Goal: Task Accomplishment & Management: Manage account settings

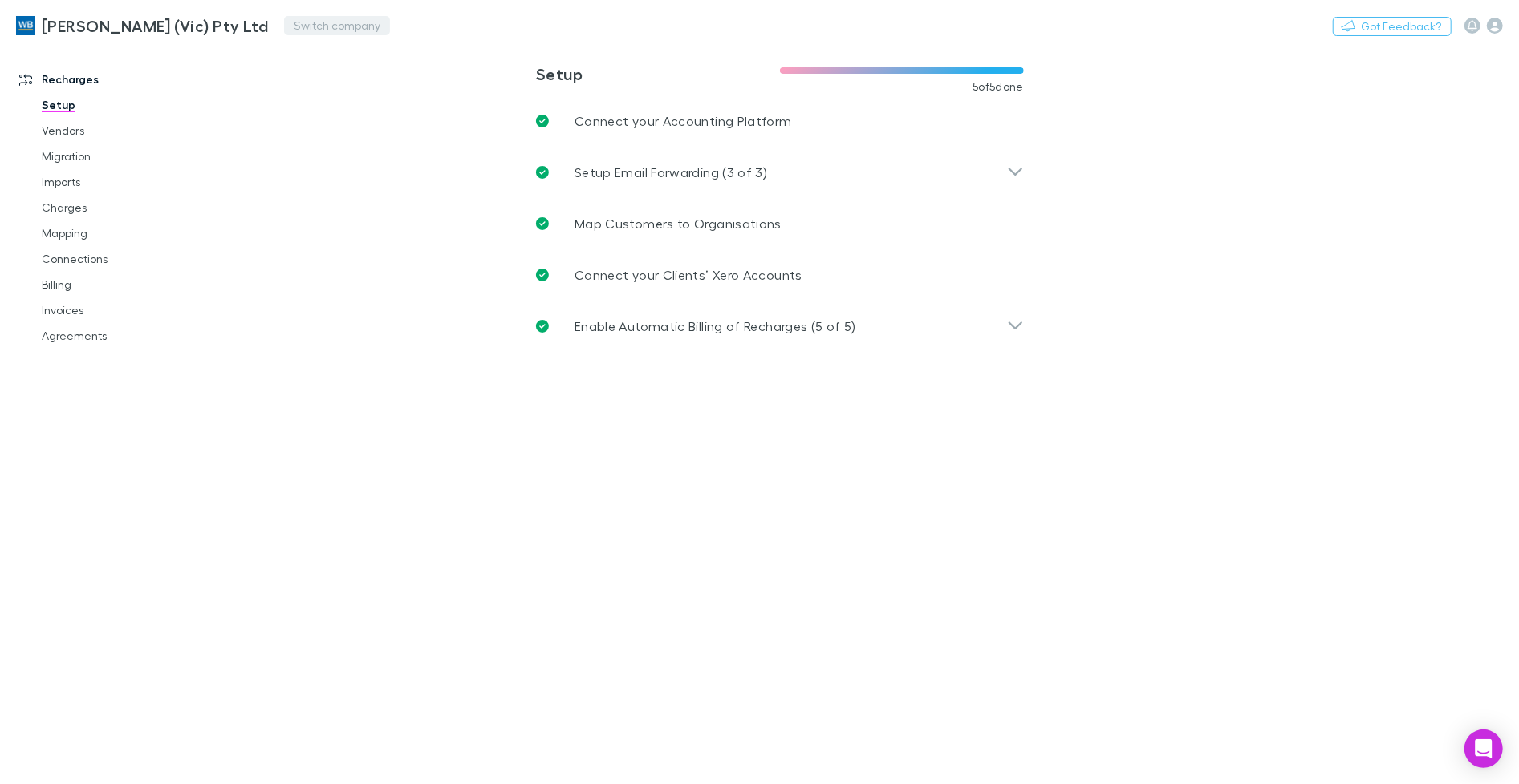
click at [284, 26] on button "Switch company" at bounding box center [336, 26] width 106 height 19
type input "****"
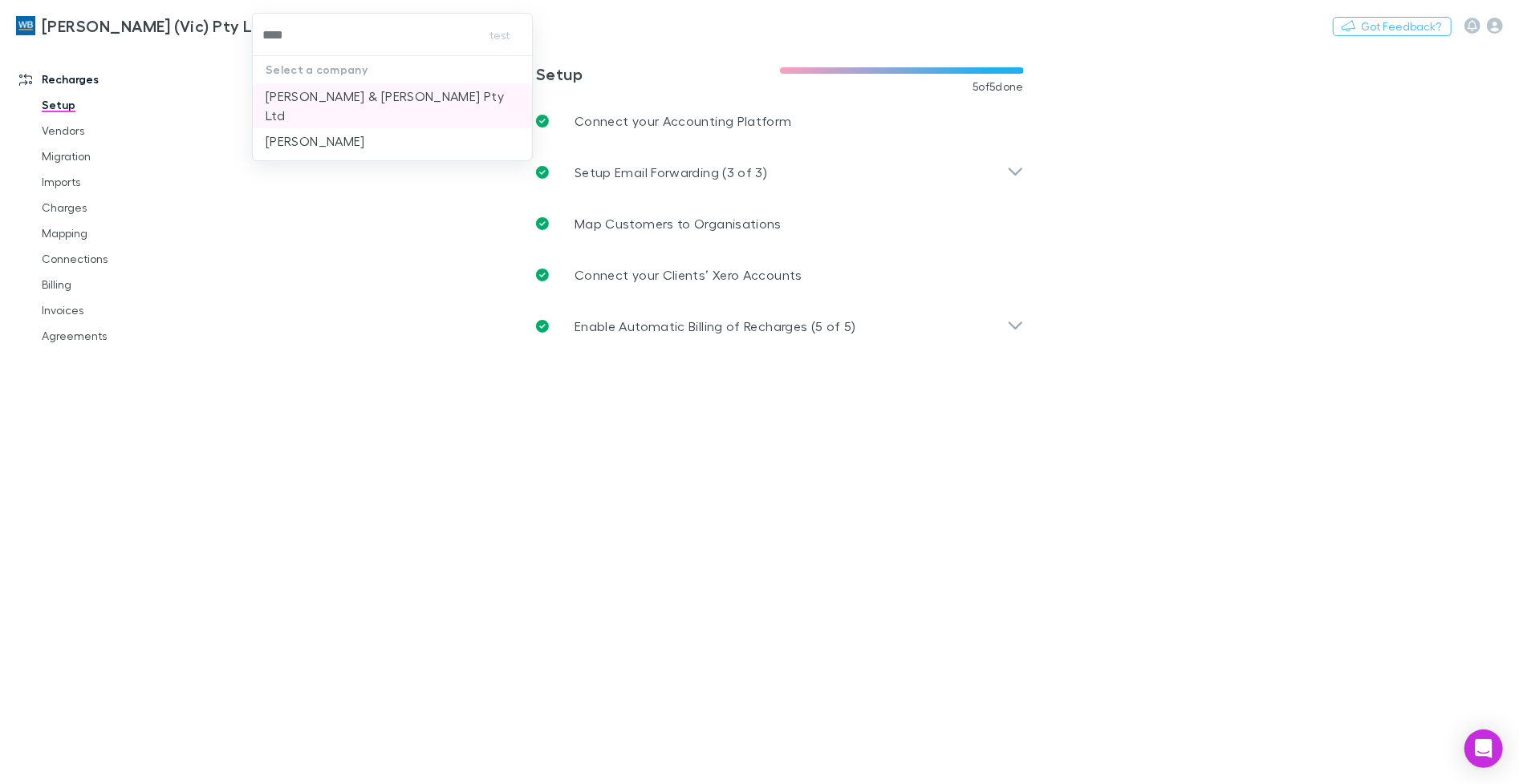
click at [358, 87] on p "Douglas & Harrison Pty Ltd" at bounding box center [392, 106] width 253 height 39
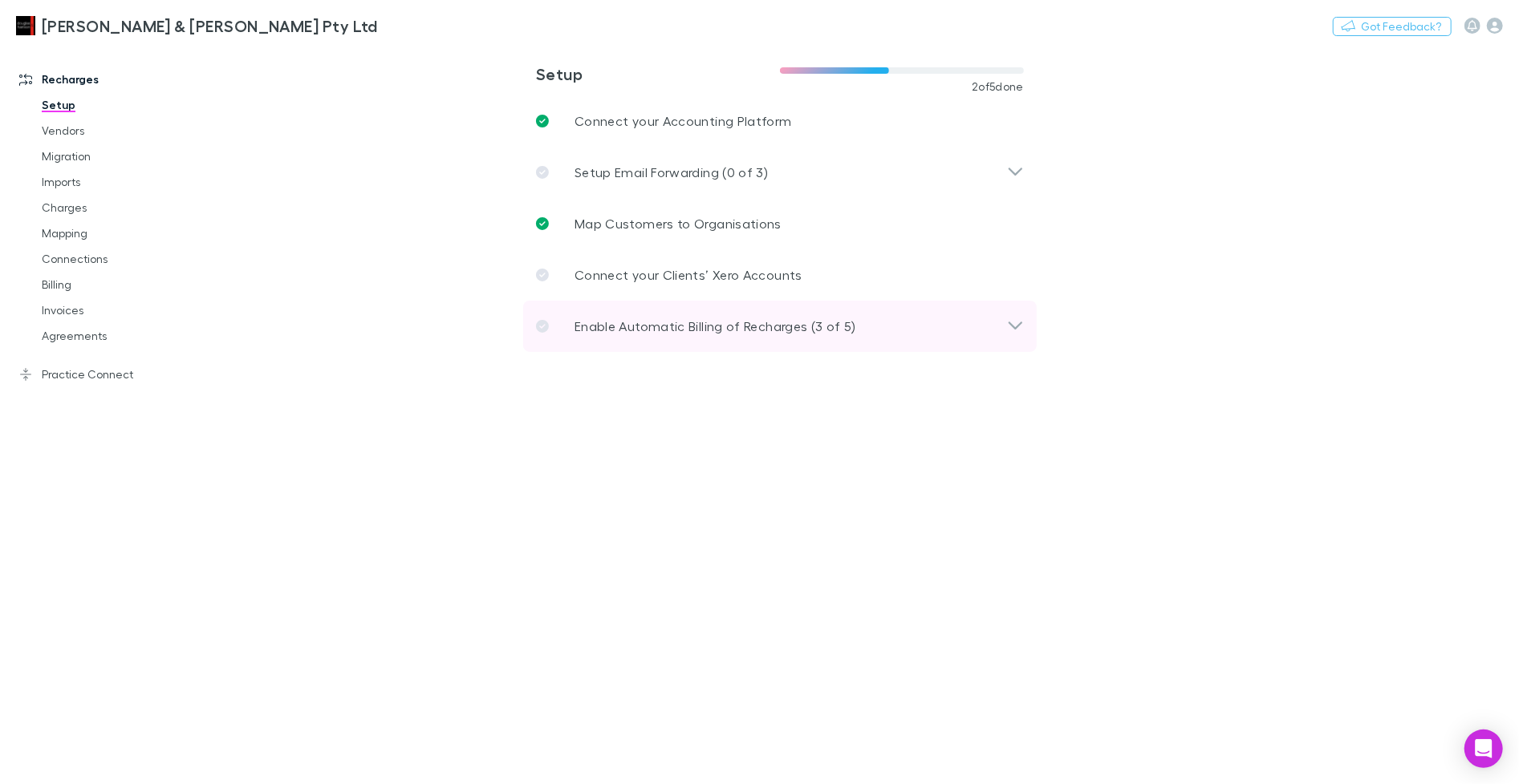
click at [663, 329] on p "Enable Automatic Billing of Recharges (3 of 5)" at bounding box center [715, 326] width 281 height 19
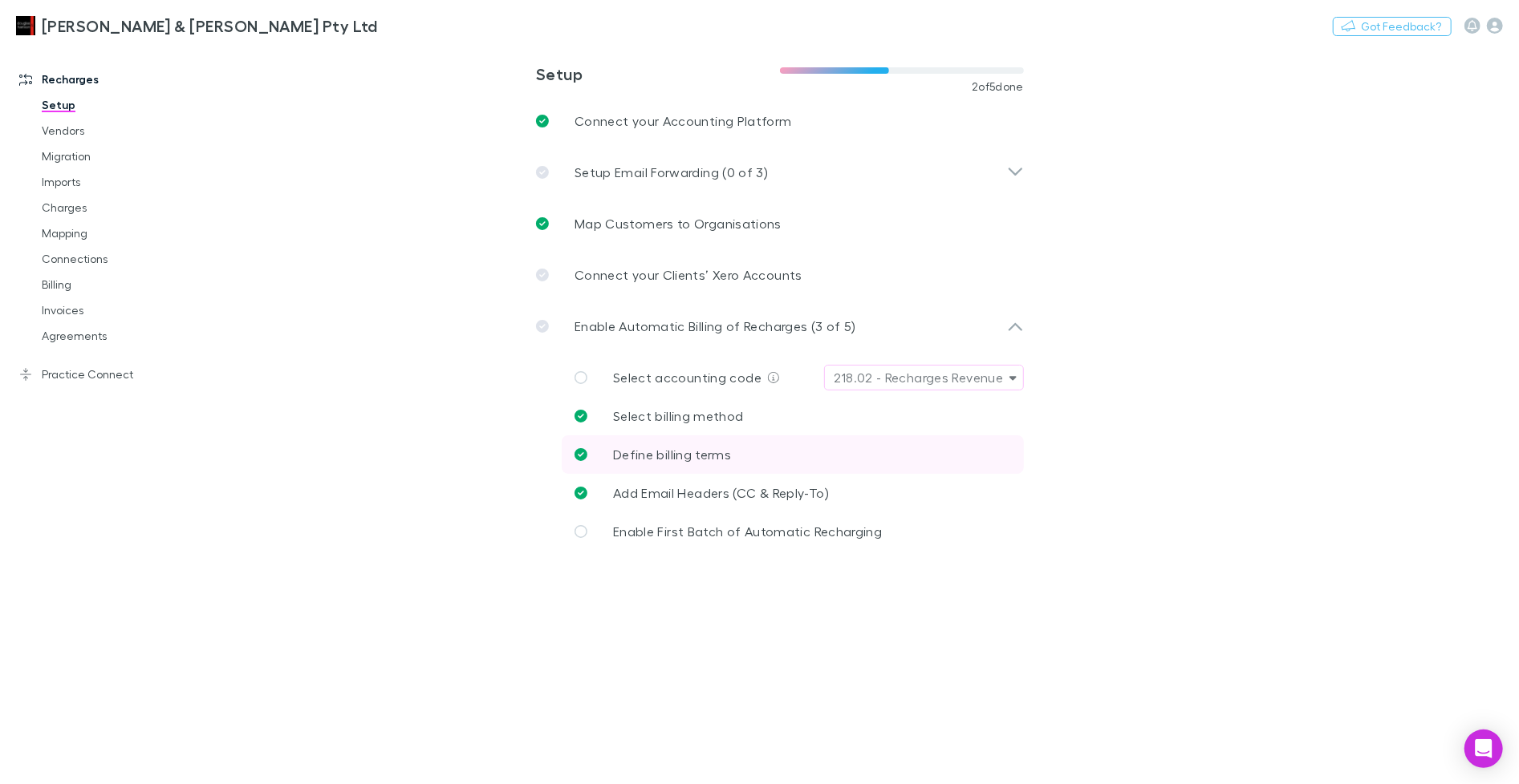
click at [693, 456] on span "Define billing terms" at bounding box center [672, 455] width 118 height 15
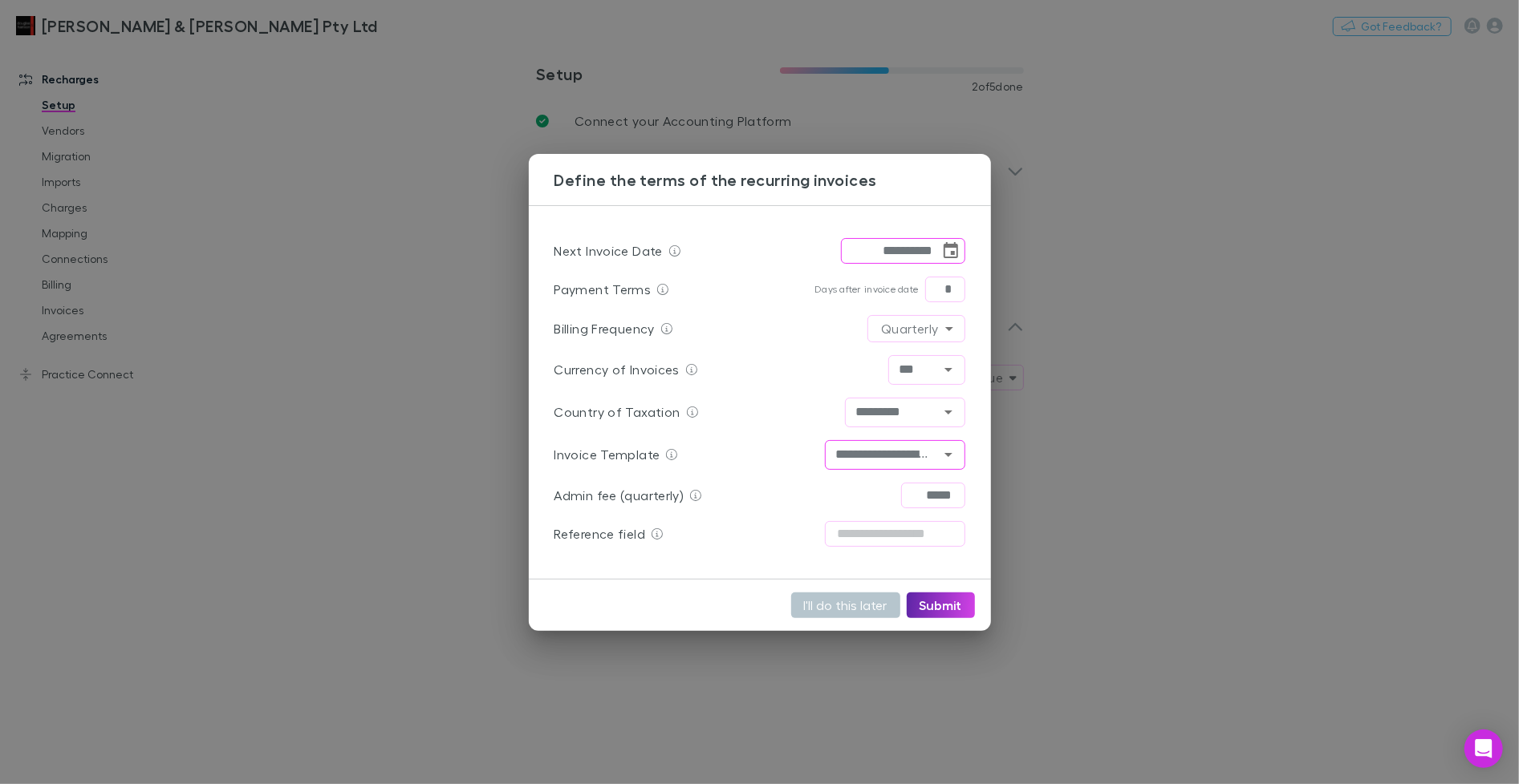
click at [887, 457] on input "**********" at bounding box center [881, 455] width 104 height 20
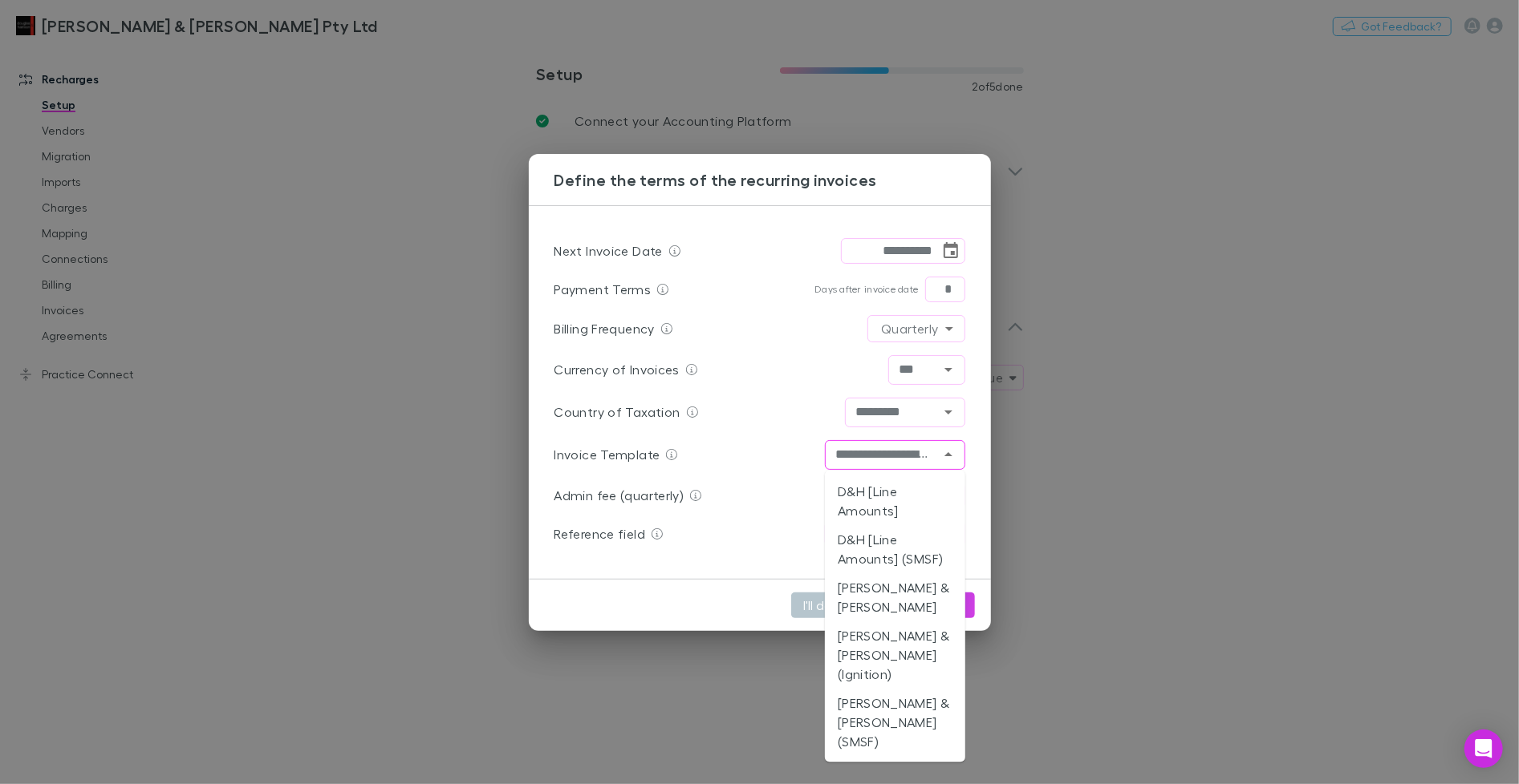
click at [1177, 468] on div "**********" at bounding box center [760, 392] width 1519 height 784
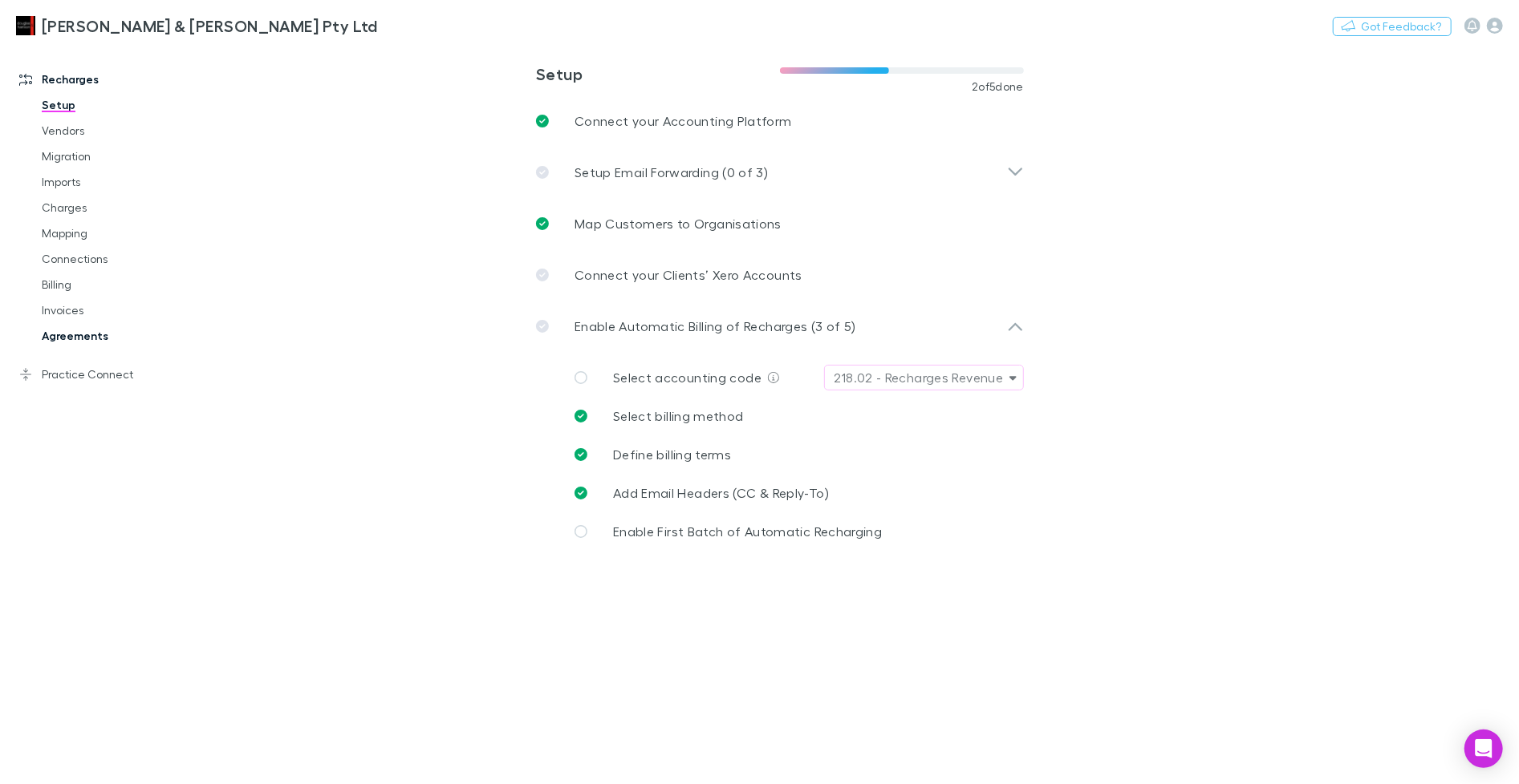
click at [89, 334] on link "Agreements" at bounding box center [115, 336] width 179 height 26
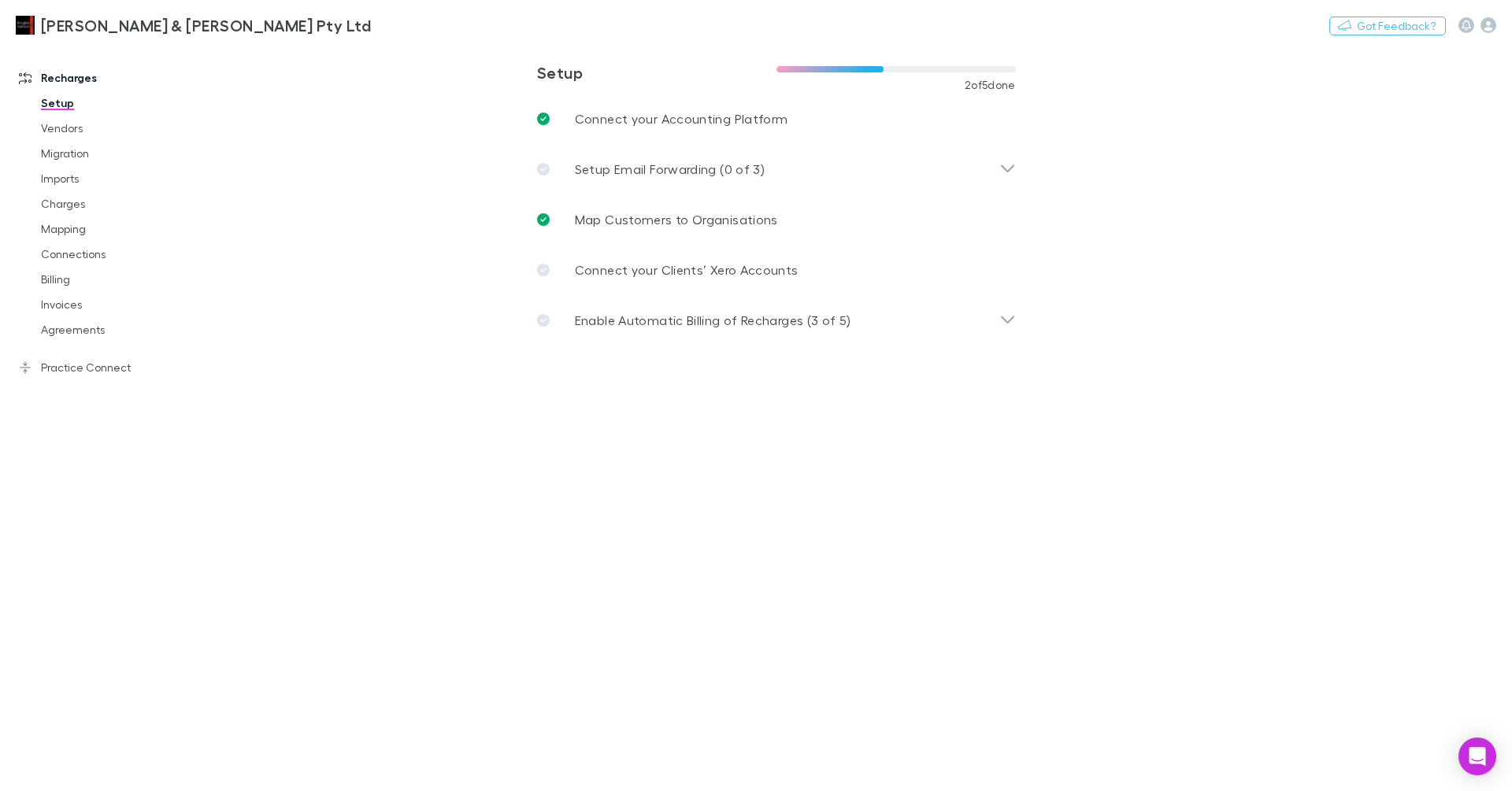
drag, startPoint x: 67, startPoint y: 276, endPoint x: 461, endPoint y: 229, distance: 396.8
click at [67, 276] on link "Billing" at bounding box center [113, 279] width 176 height 25
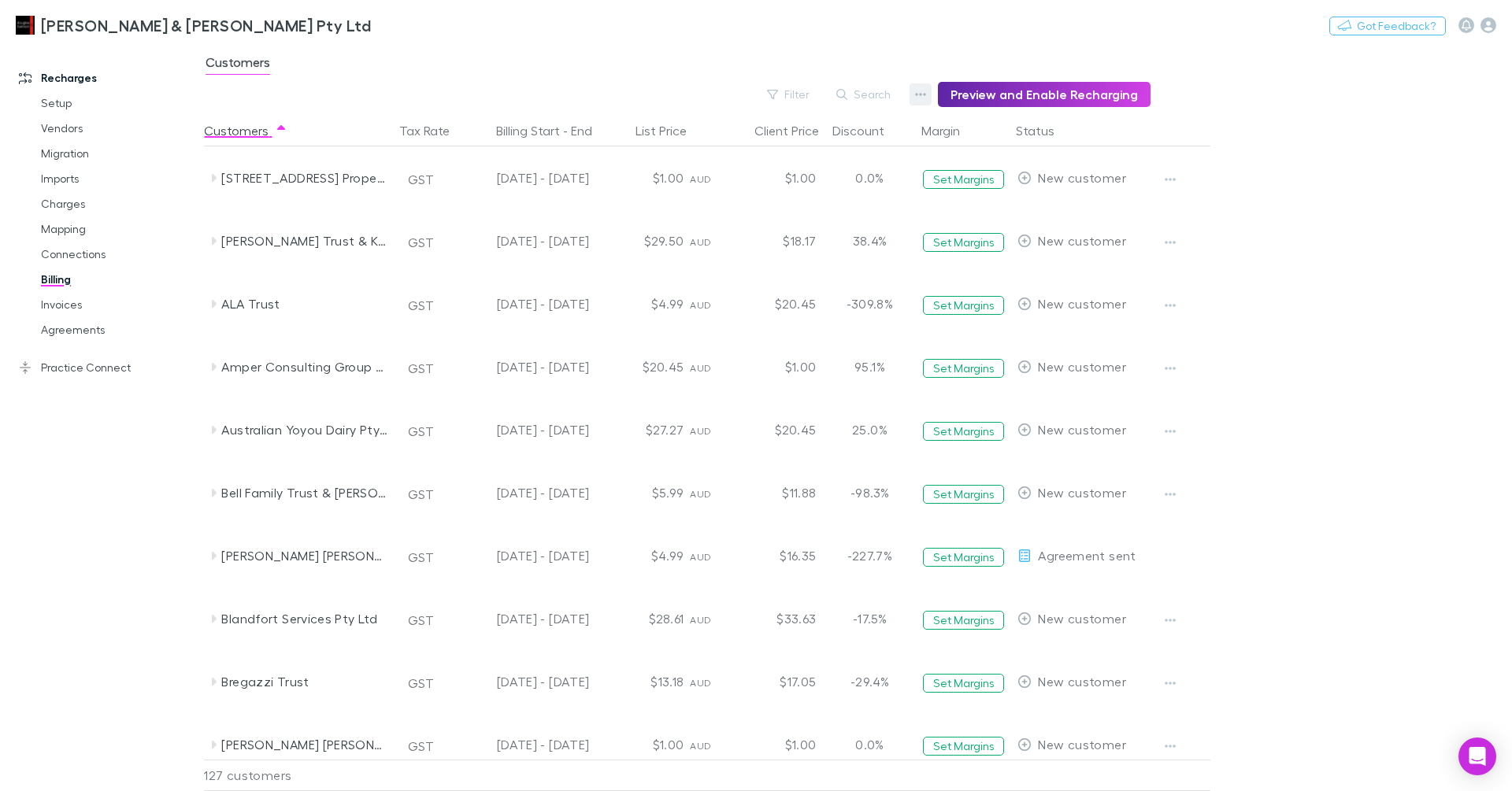
click at [924, 98] on icon "button" at bounding box center [920, 94] width 11 height 13
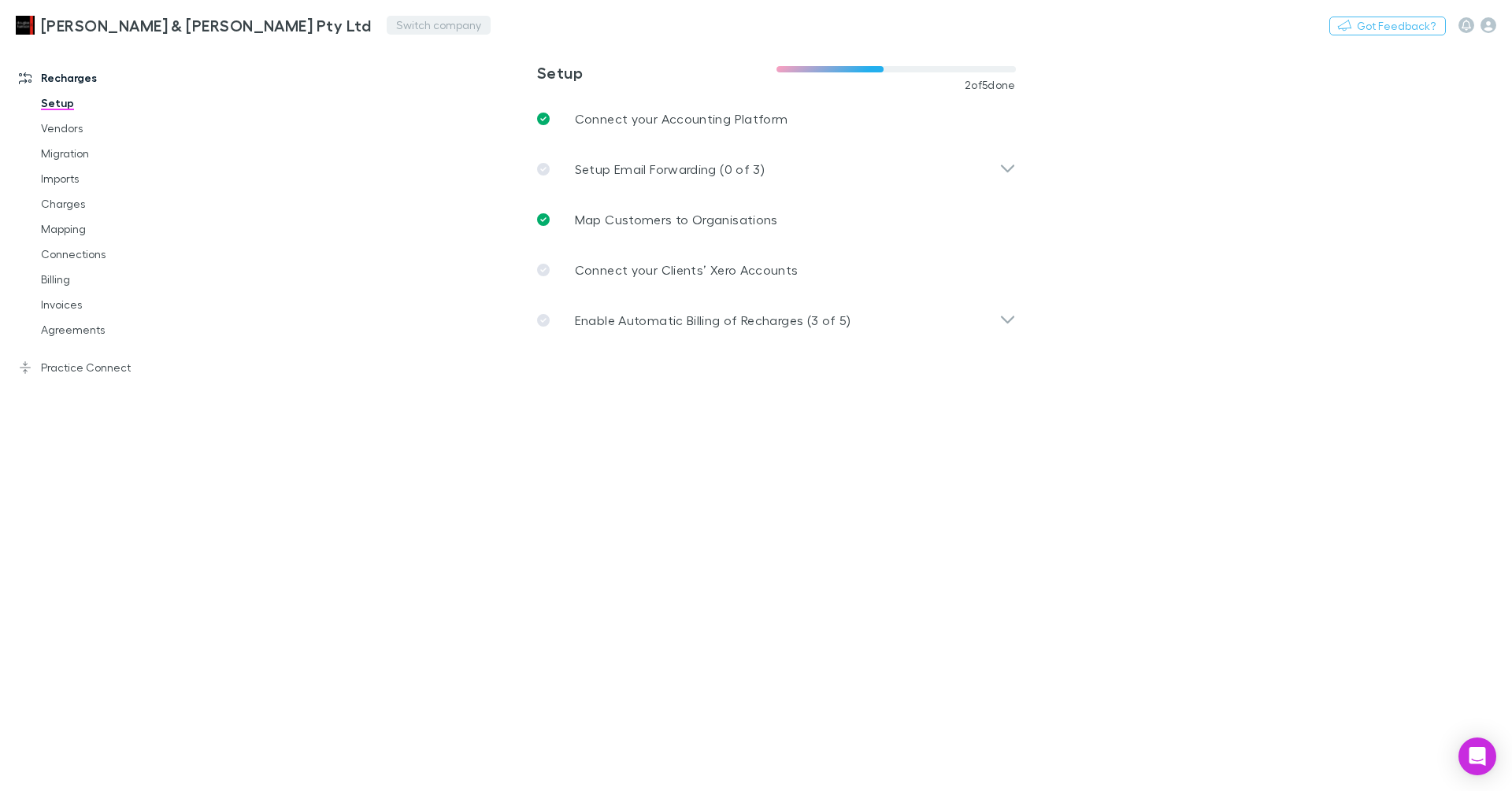
click at [387, 19] on button "Switch company" at bounding box center [438, 25] width 104 height 19
type input "***"
drag, startPoint x: 291, startPoint y: 100, endPoint x: 302, endPoint y: 97, distance: 11.4
click at [291, 100] on p "DLK Advisory Pty Ltd" at bounding box center [333, 95] width 123 height 19
click at [42, 235] on link "Mapping" at bounding box center [113, 230] width 176 height 25
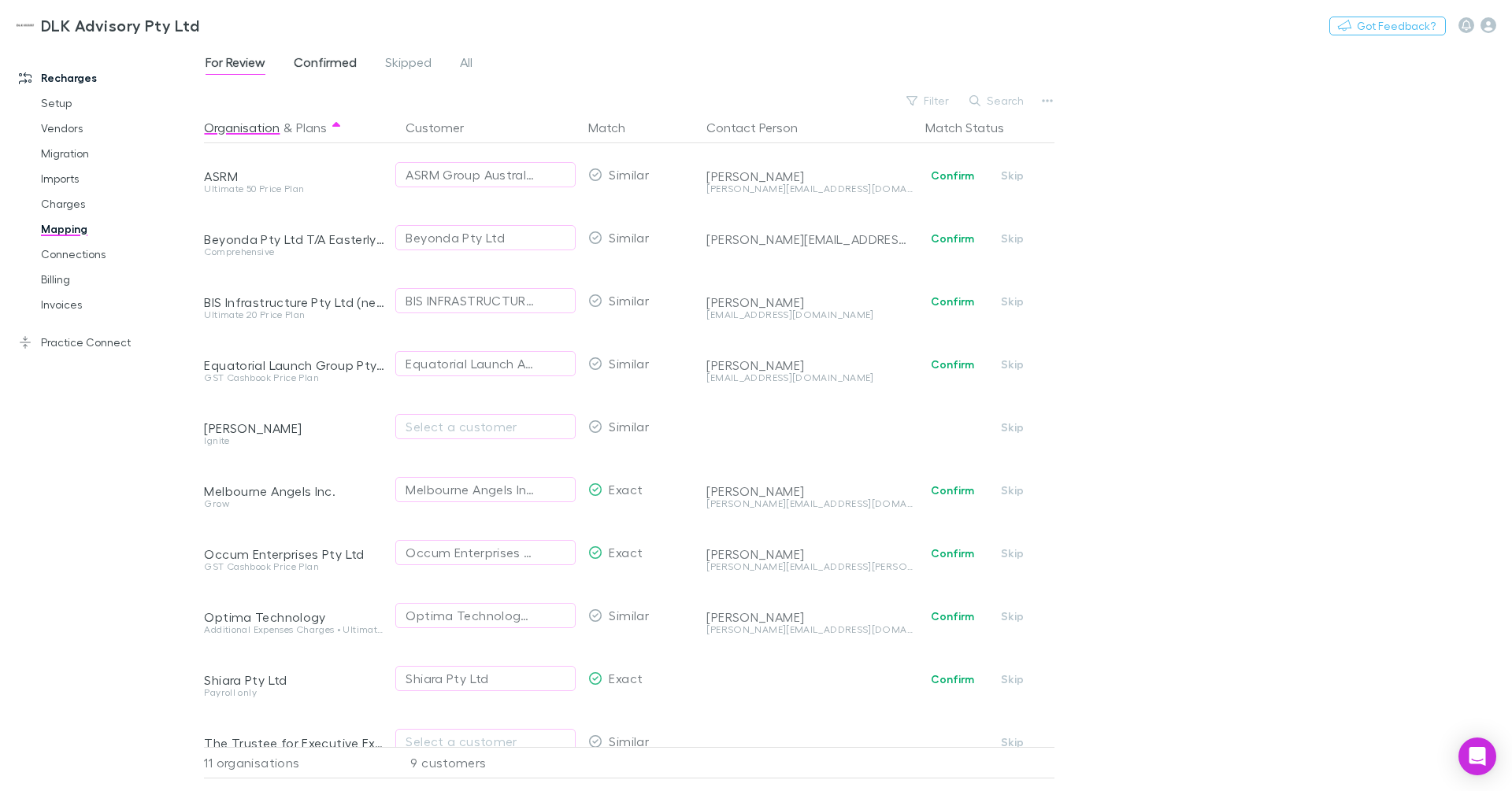
click at [331, 60] on span "Confirmed" at bounding box center [325, 64] width 63 height 20
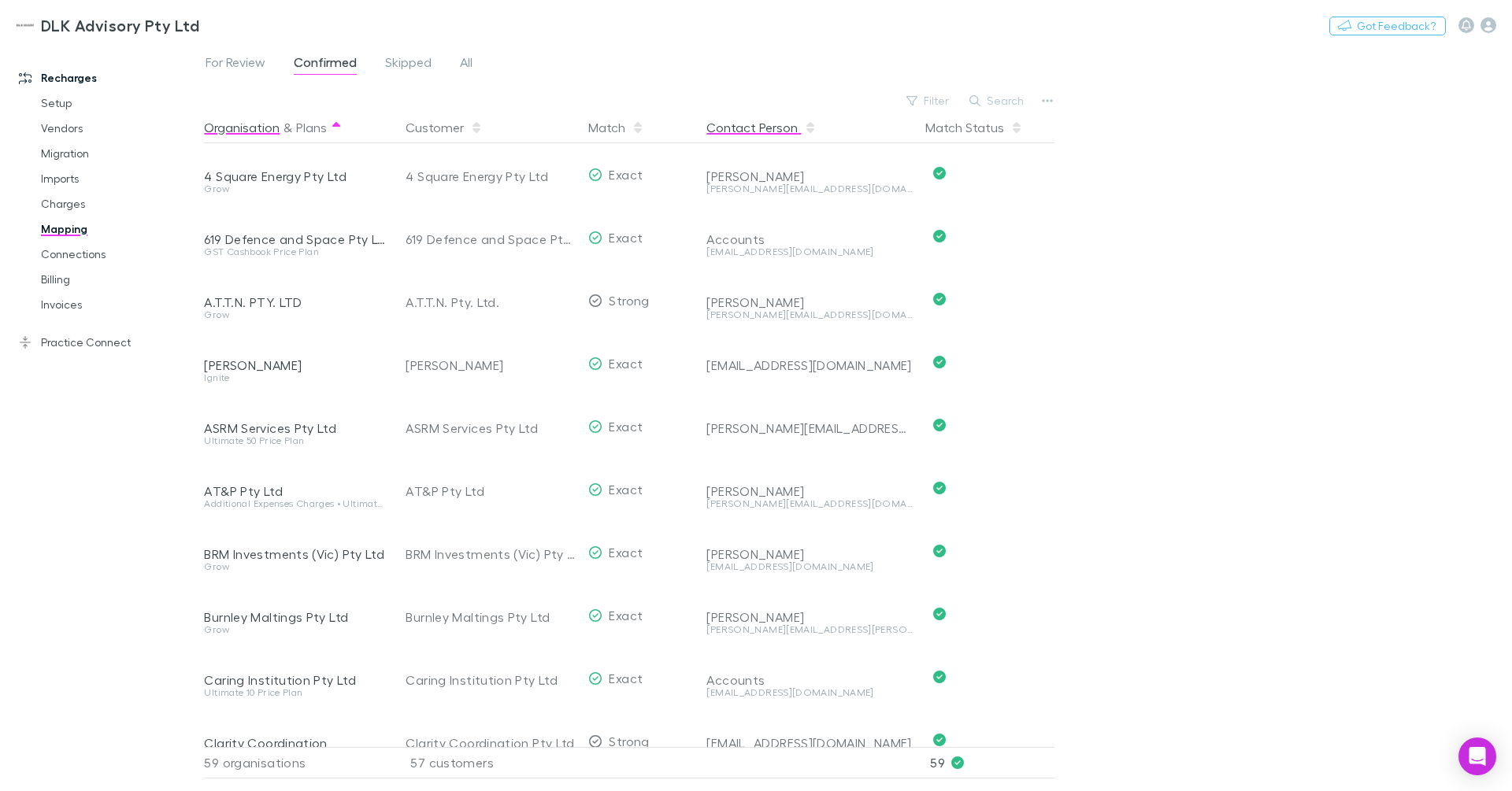
click at [774, 135] on button "Contact Person" at bounding box center [761, 127] width 111 height 31
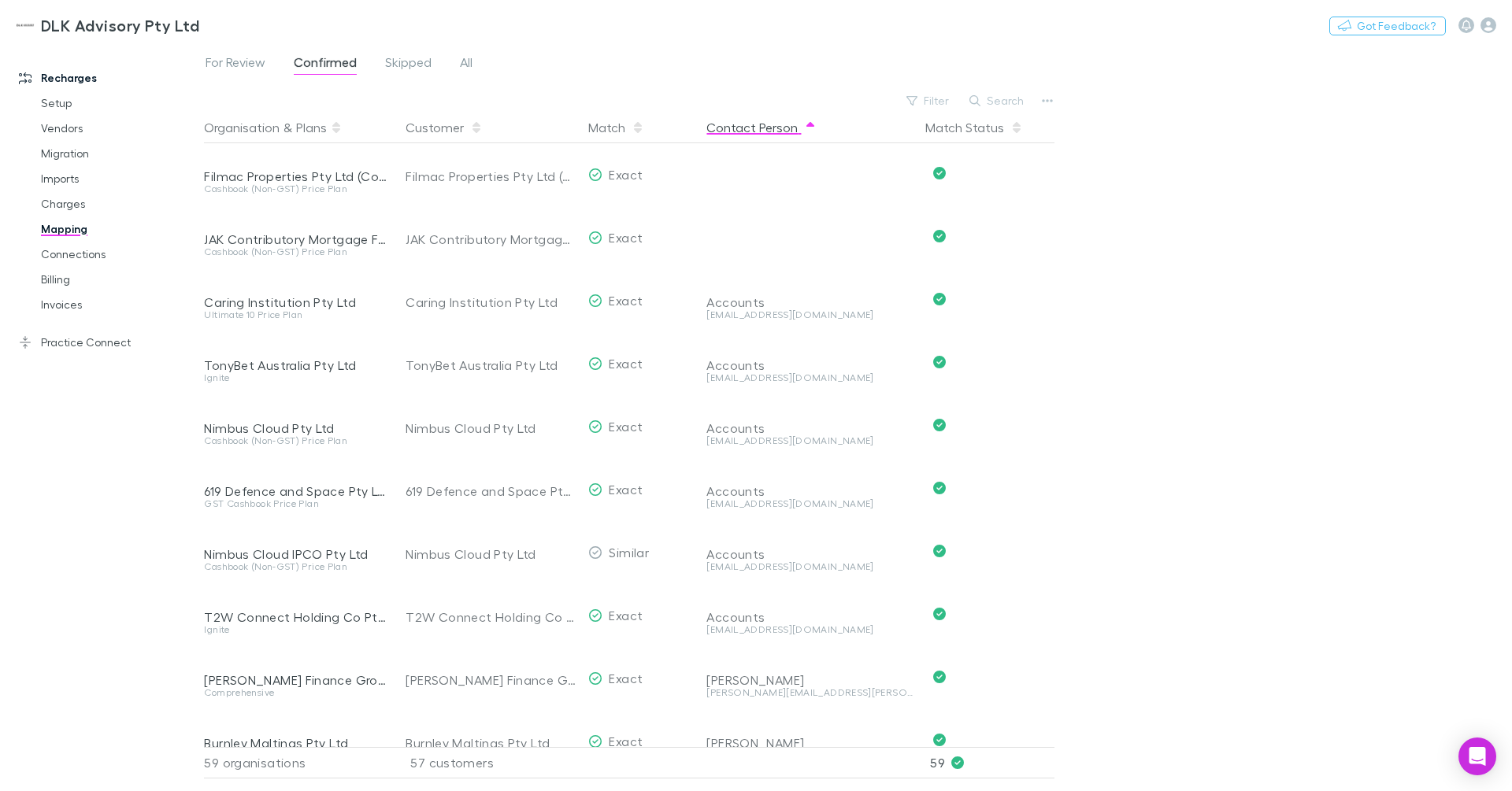
click at [781, 131] on button "Contact Person" at bounding box center [761, 127] width 111 height 31
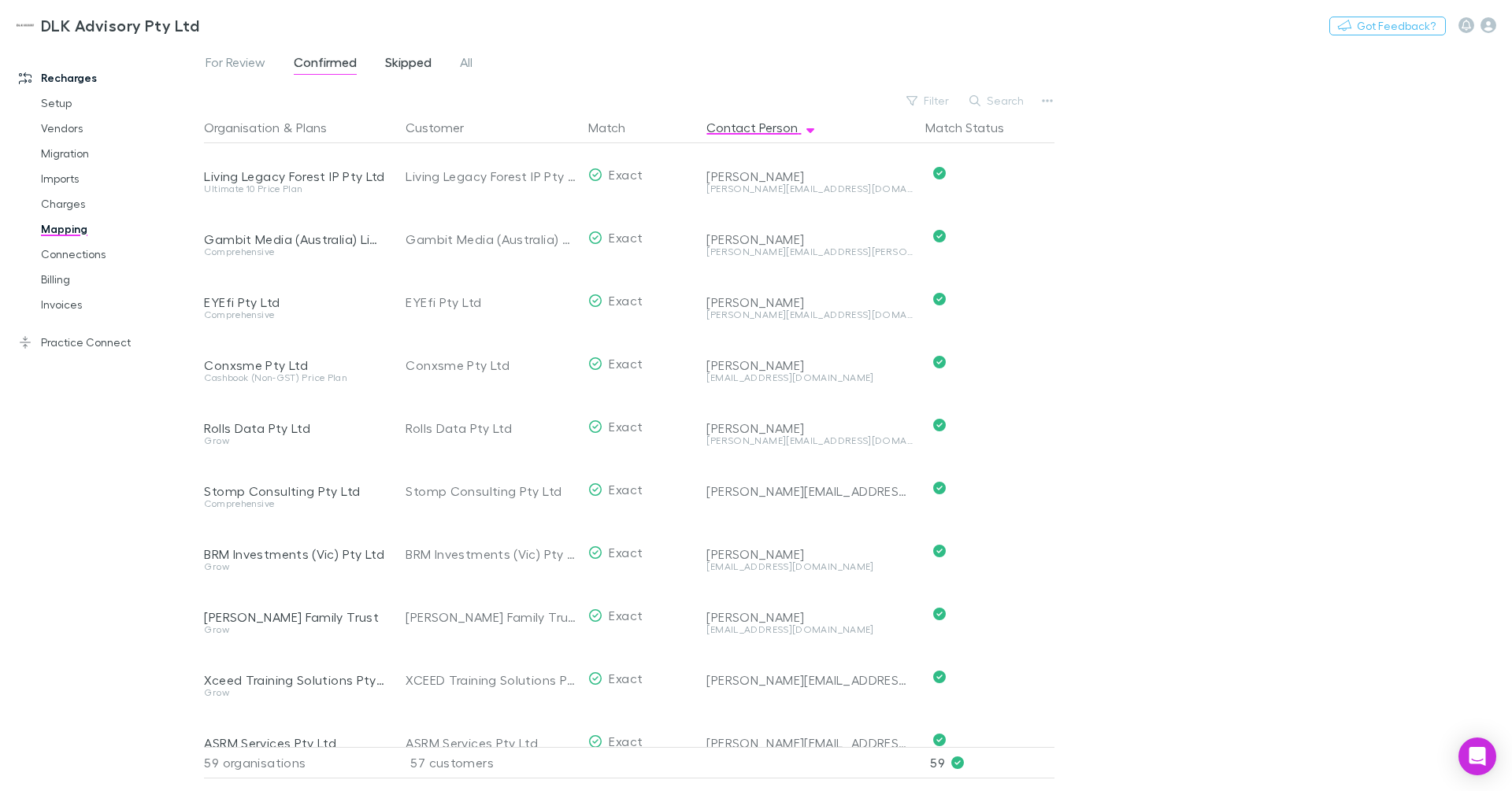
click at [385, 63] on span "Skipped" at bounding box center [408, 64] width 46 height 20
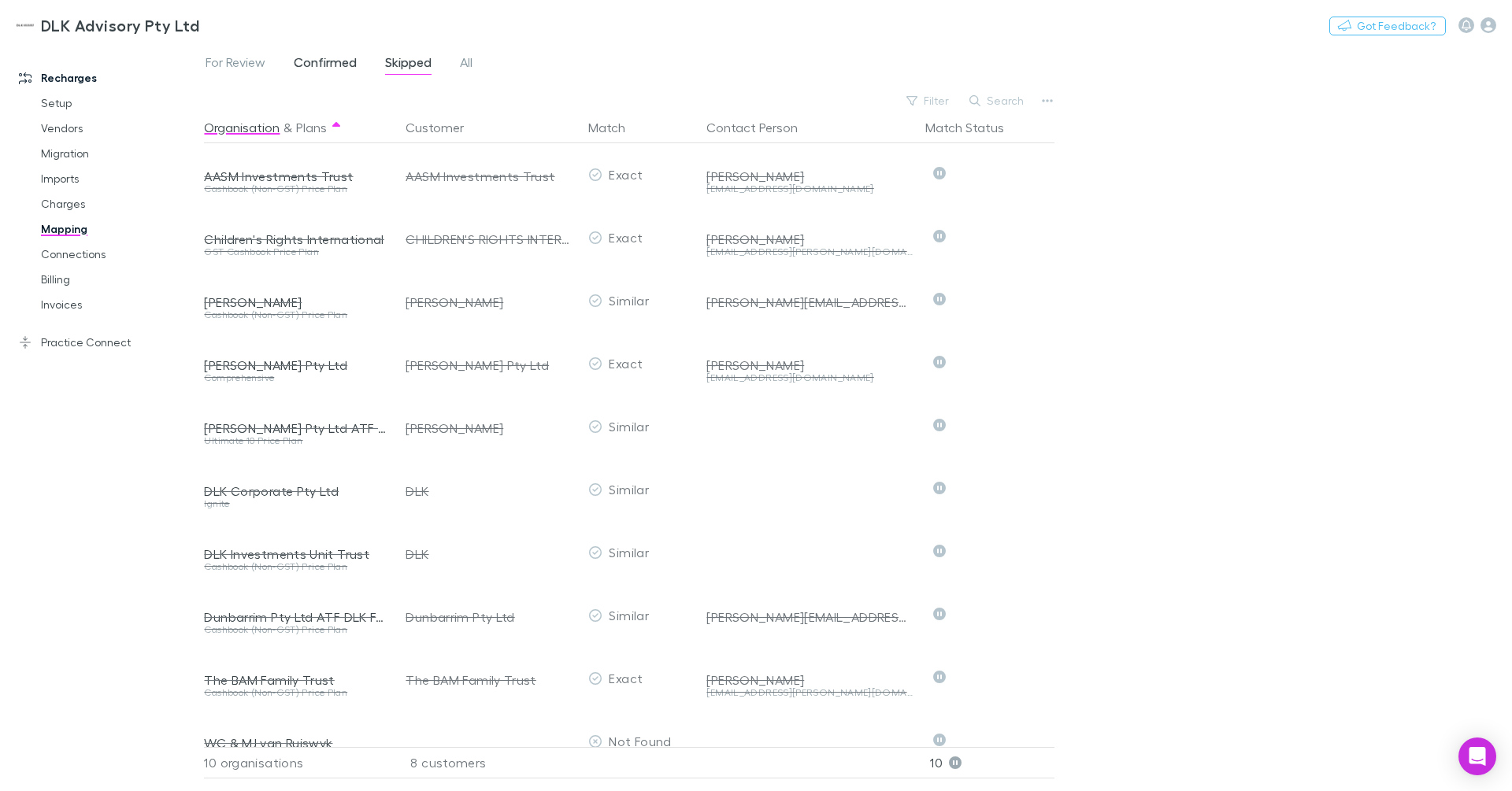
click at [339, 61] on span "Confirmed" at bounding box center [325, 64] width 63 height 20
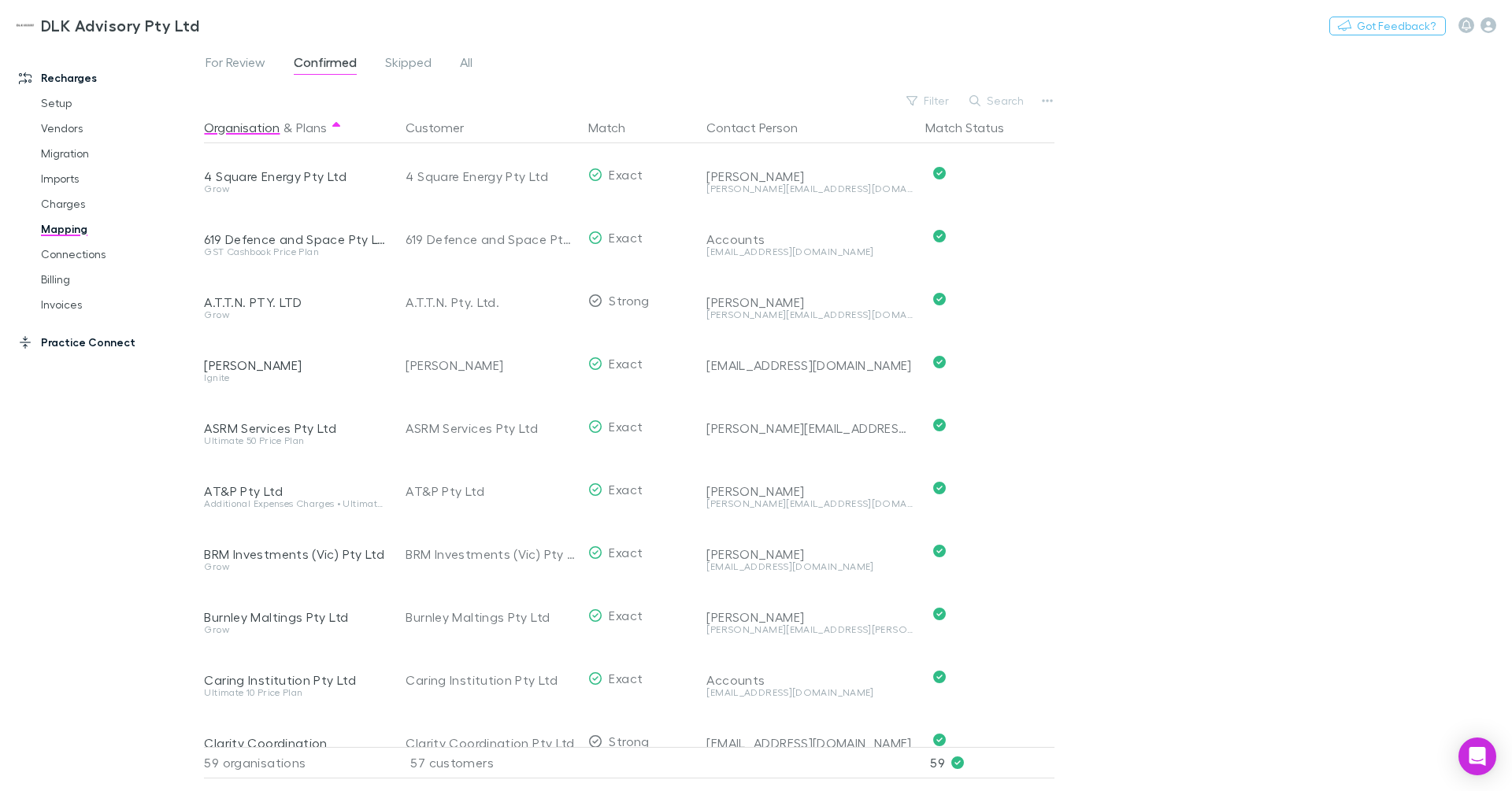
click at [83, 344] on link "Practice Connect" at bounding box center [102, 343] width 198 height 25
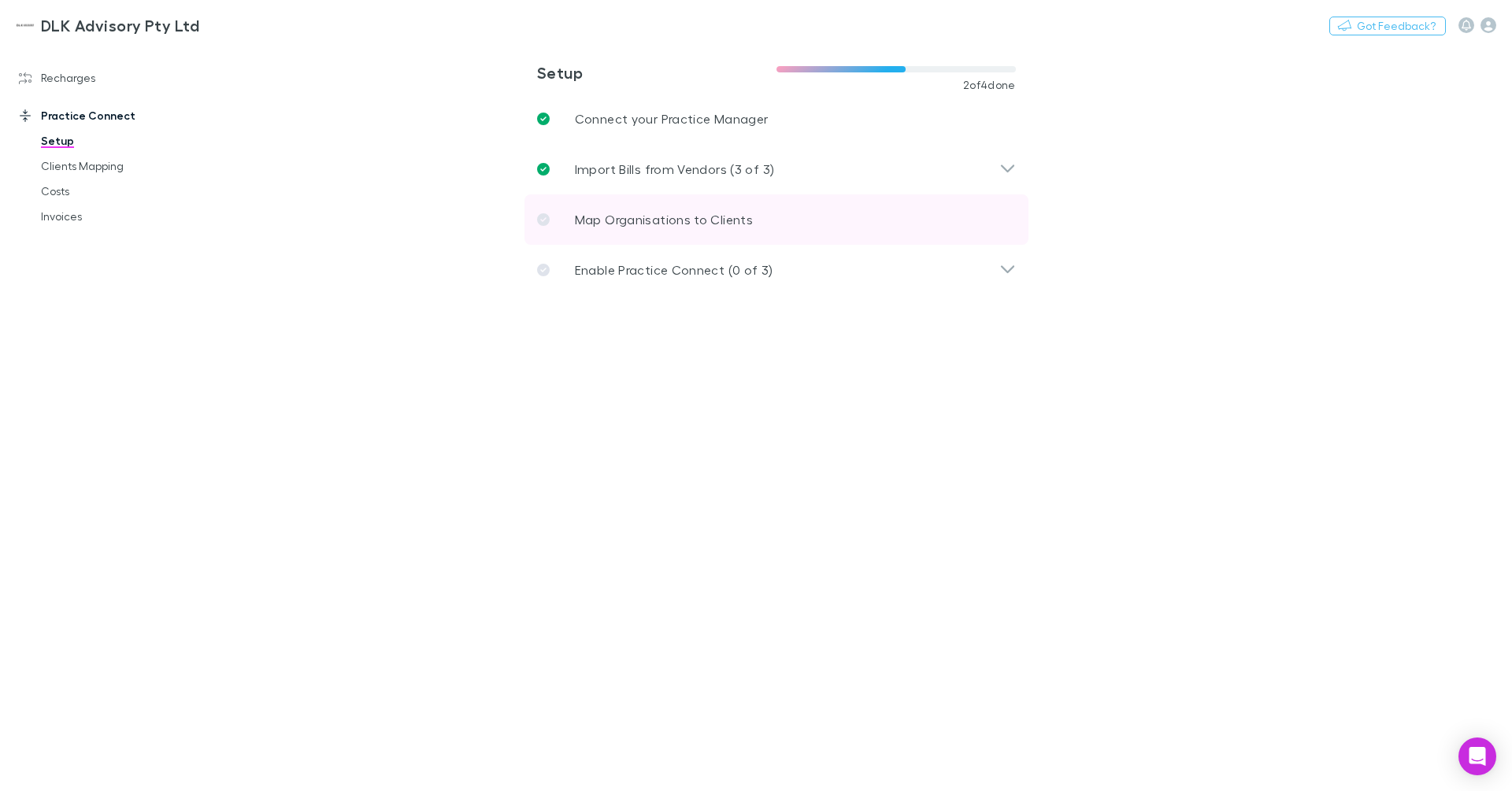
click at [586, 221] on p "Map Organisations to Clients" at bounding box center [664, 219] width 178 height 19
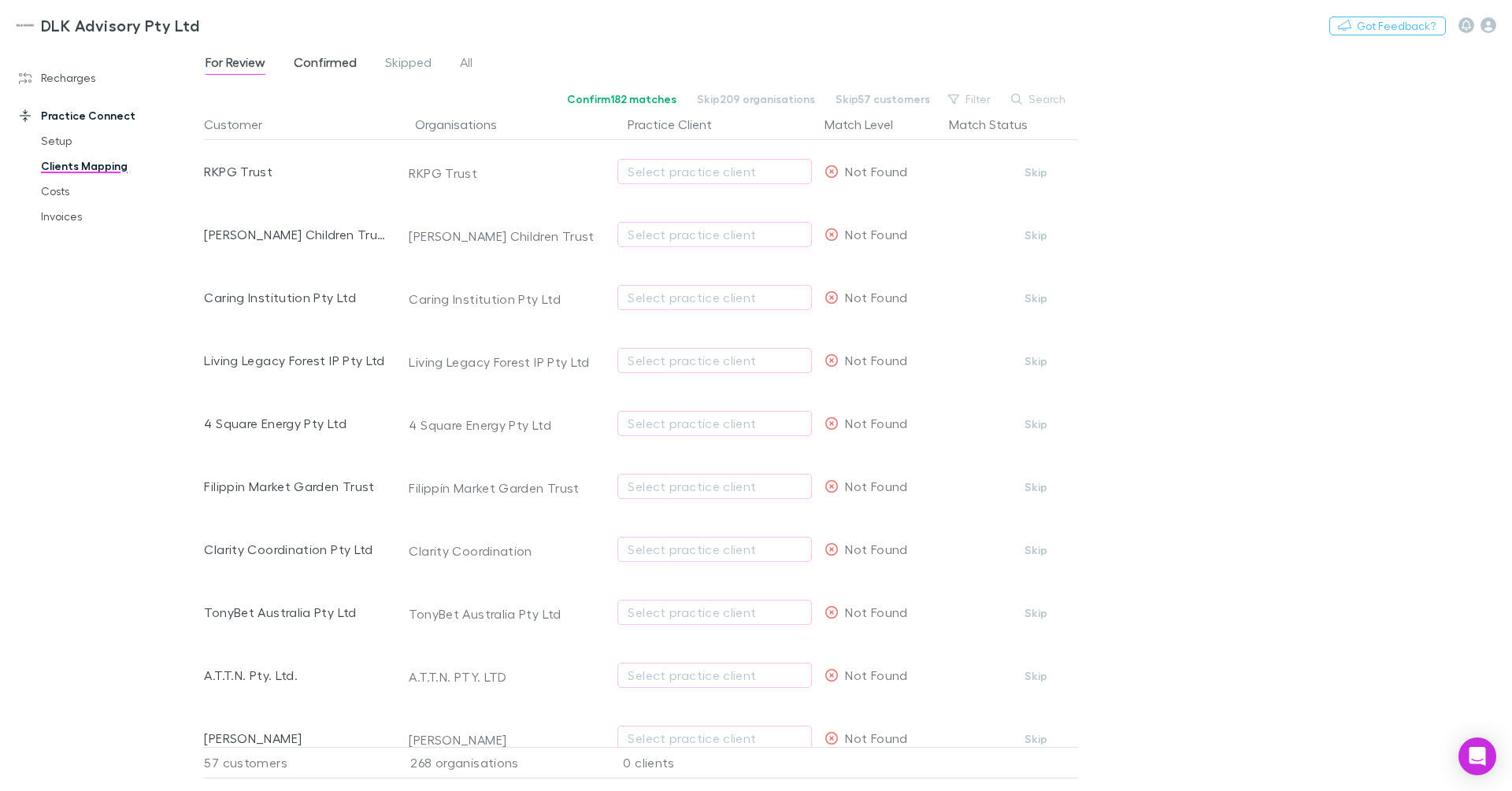
click at [339, 66] on span "Confirmed" at bounding box center [325, 64] width 63 height 20
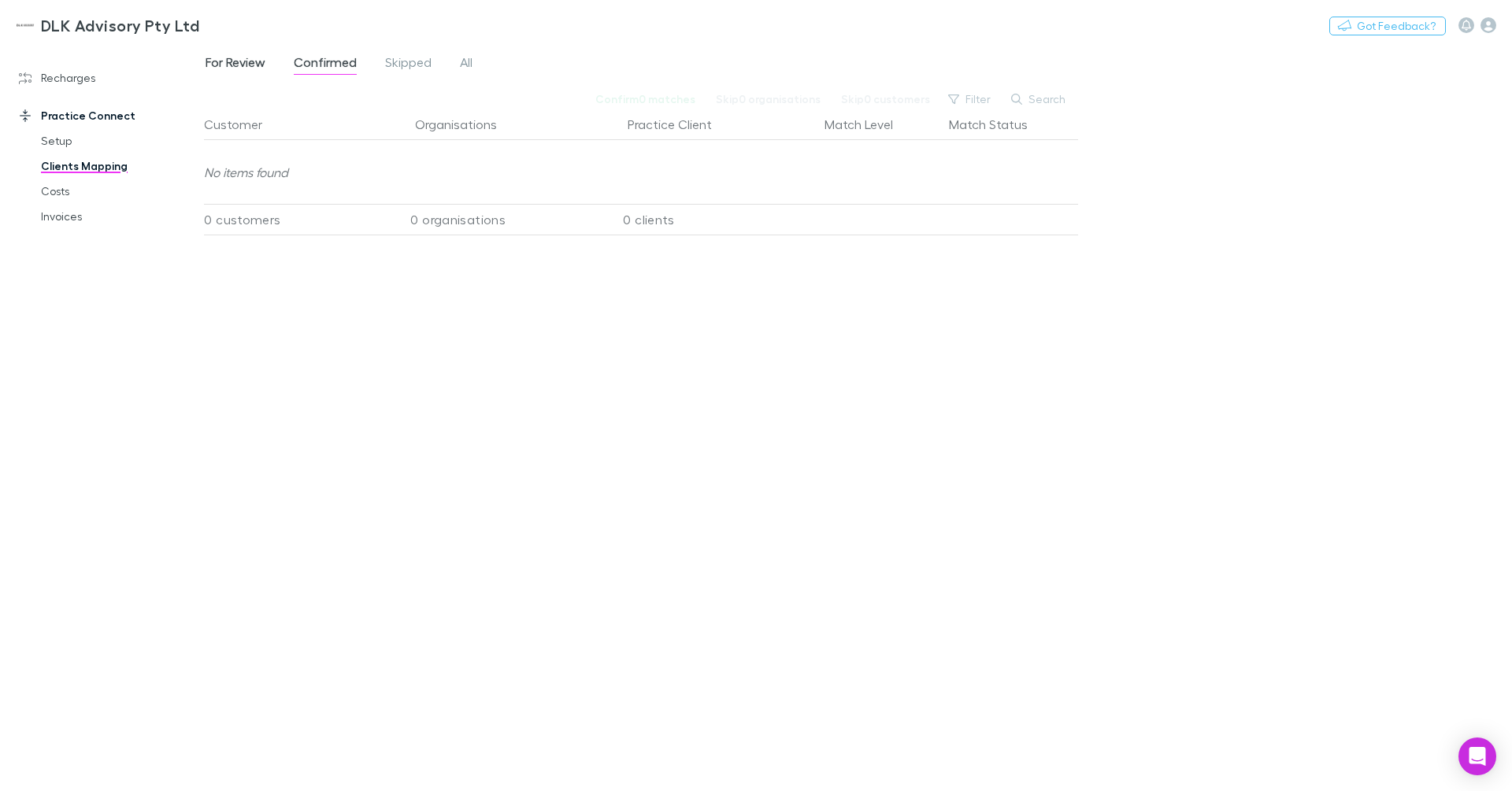
click at [250, 60] on span "For Review" at bounding box center [235, 64] width 60 height 20
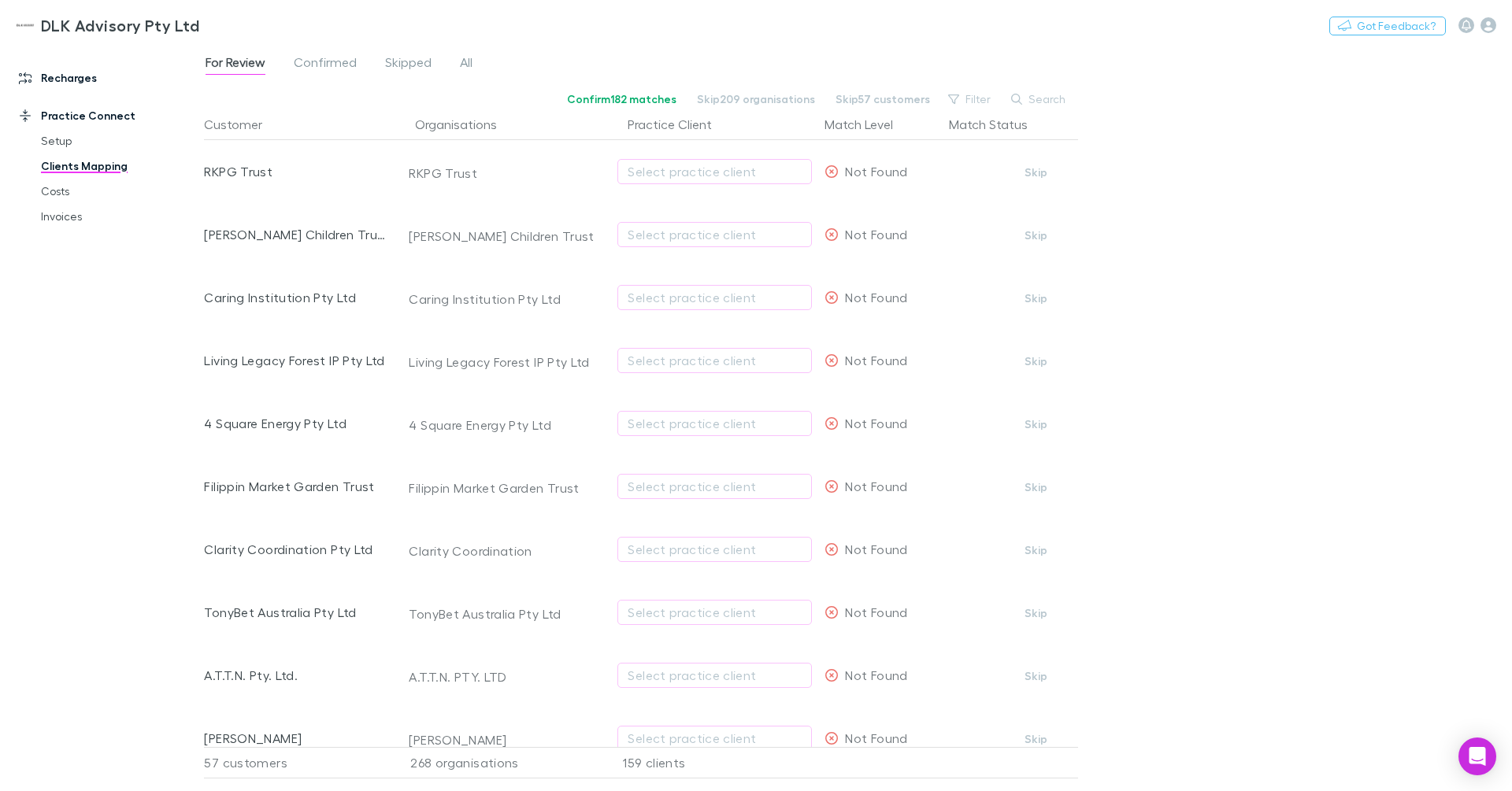
click at [66, 79] on link "Recharges" at bounding box center [102, 78] width 198 height 25
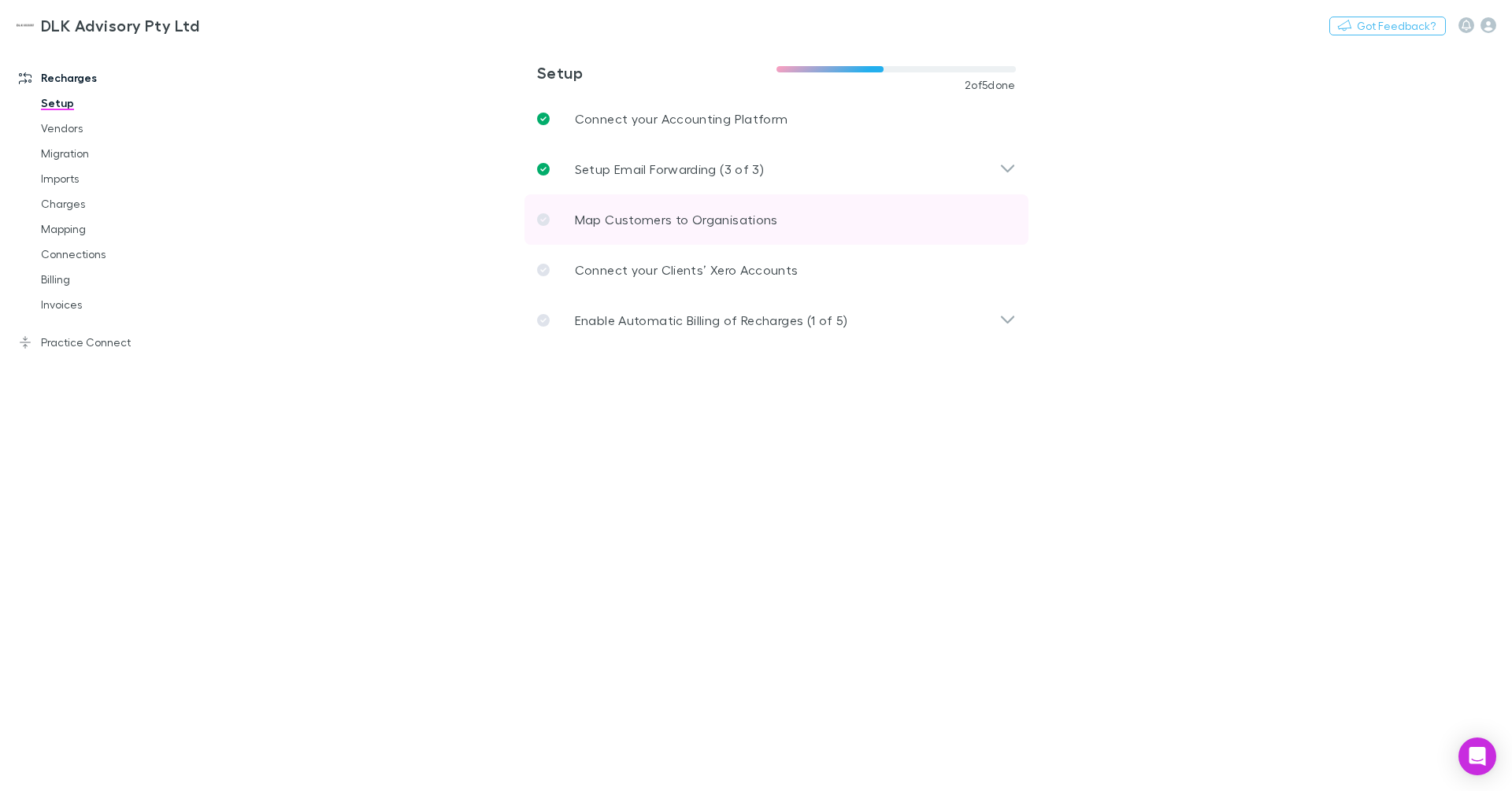
click at [626, 207] on link "Map Customers to Organisations" at bounding box center [776, 219] width 504 height 51
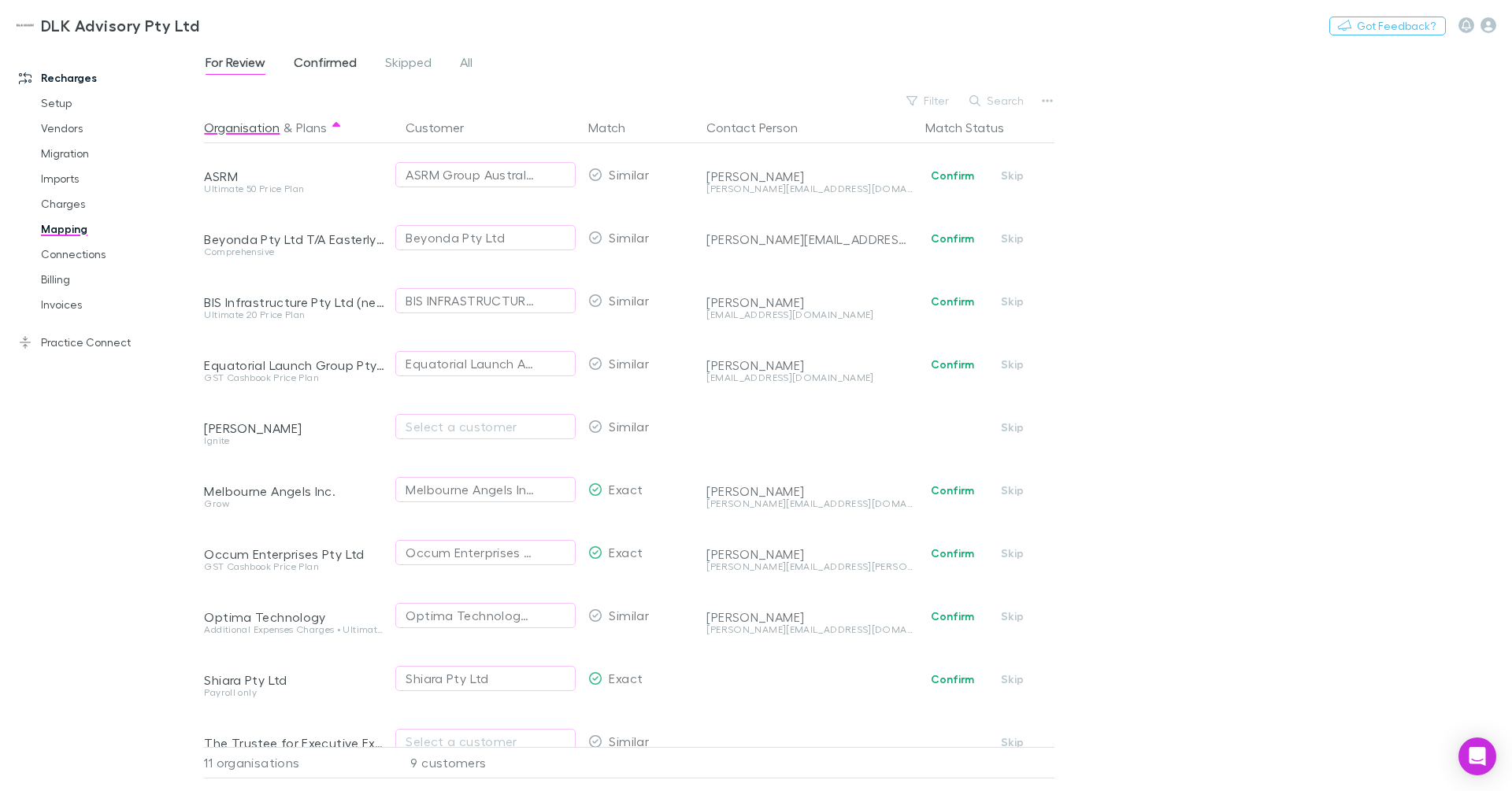
click at [330, 62] on span "Confirmed" at bounding box center [325, 64] width 63 height 20
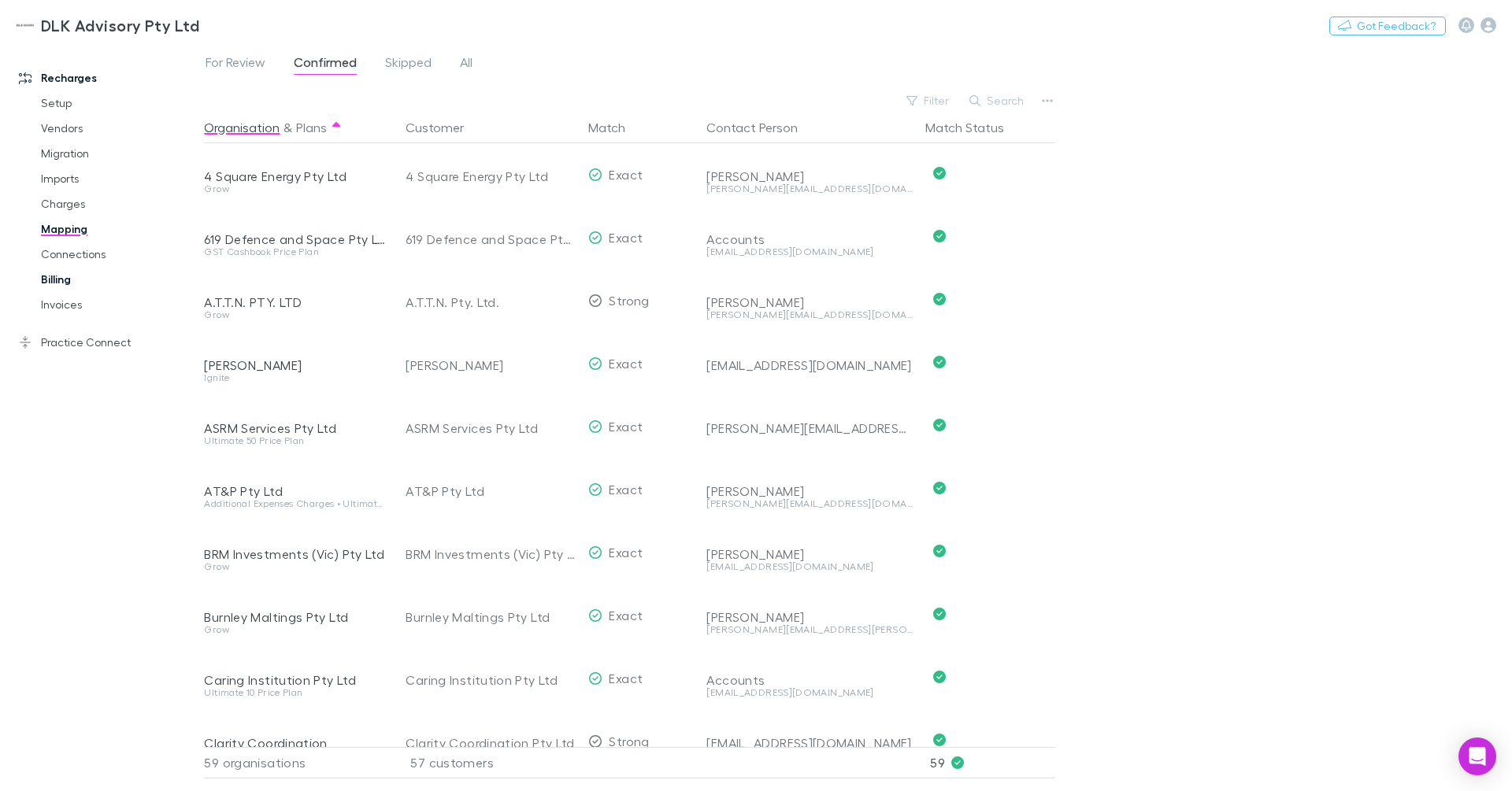
click at [73, 278] on link "Billing" at bounding box center [113, 279] width 176 height 25
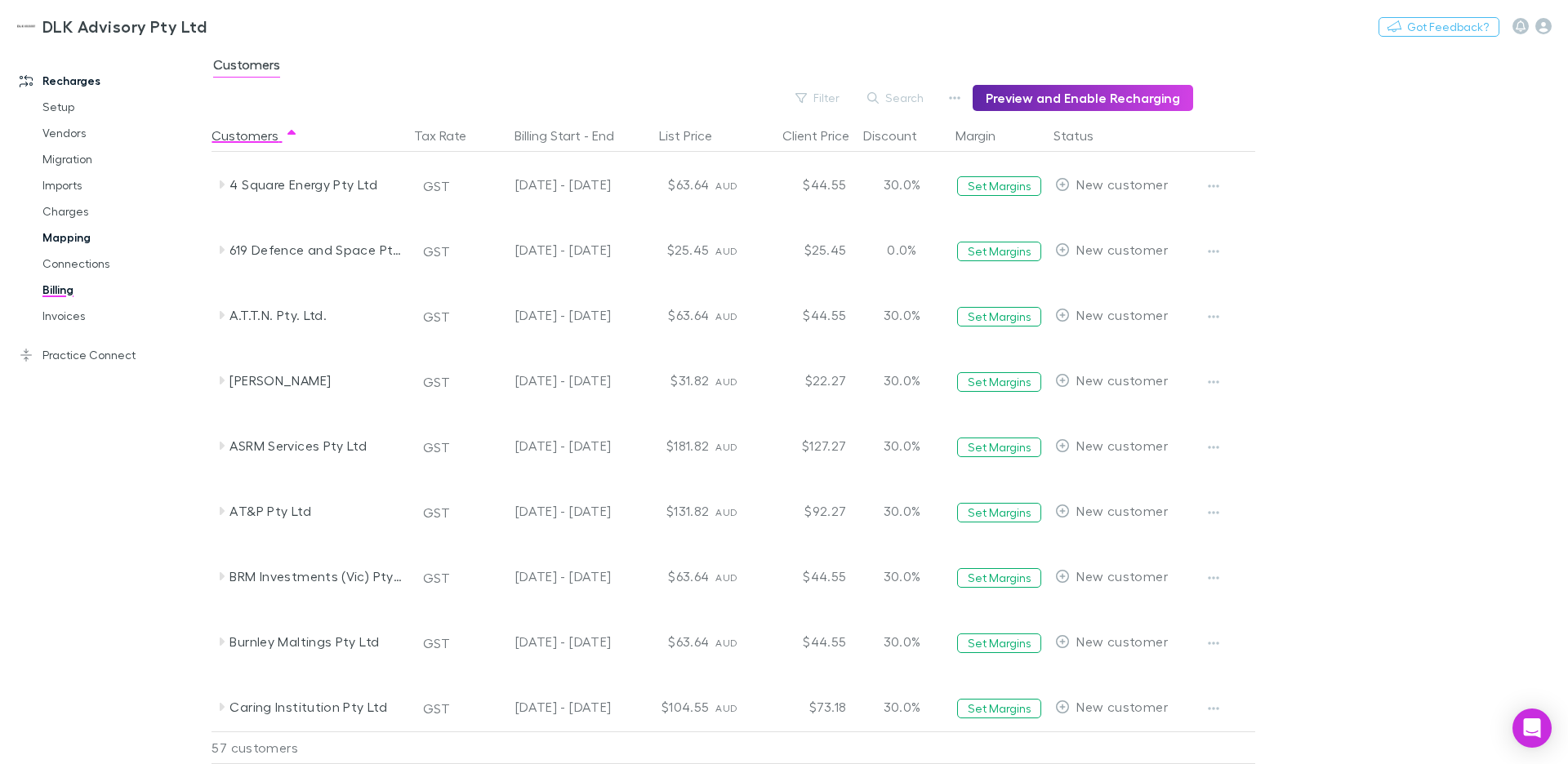
click at [79, 239] on link "Mapping" at bounding box center [117, 238] width 182 height 26
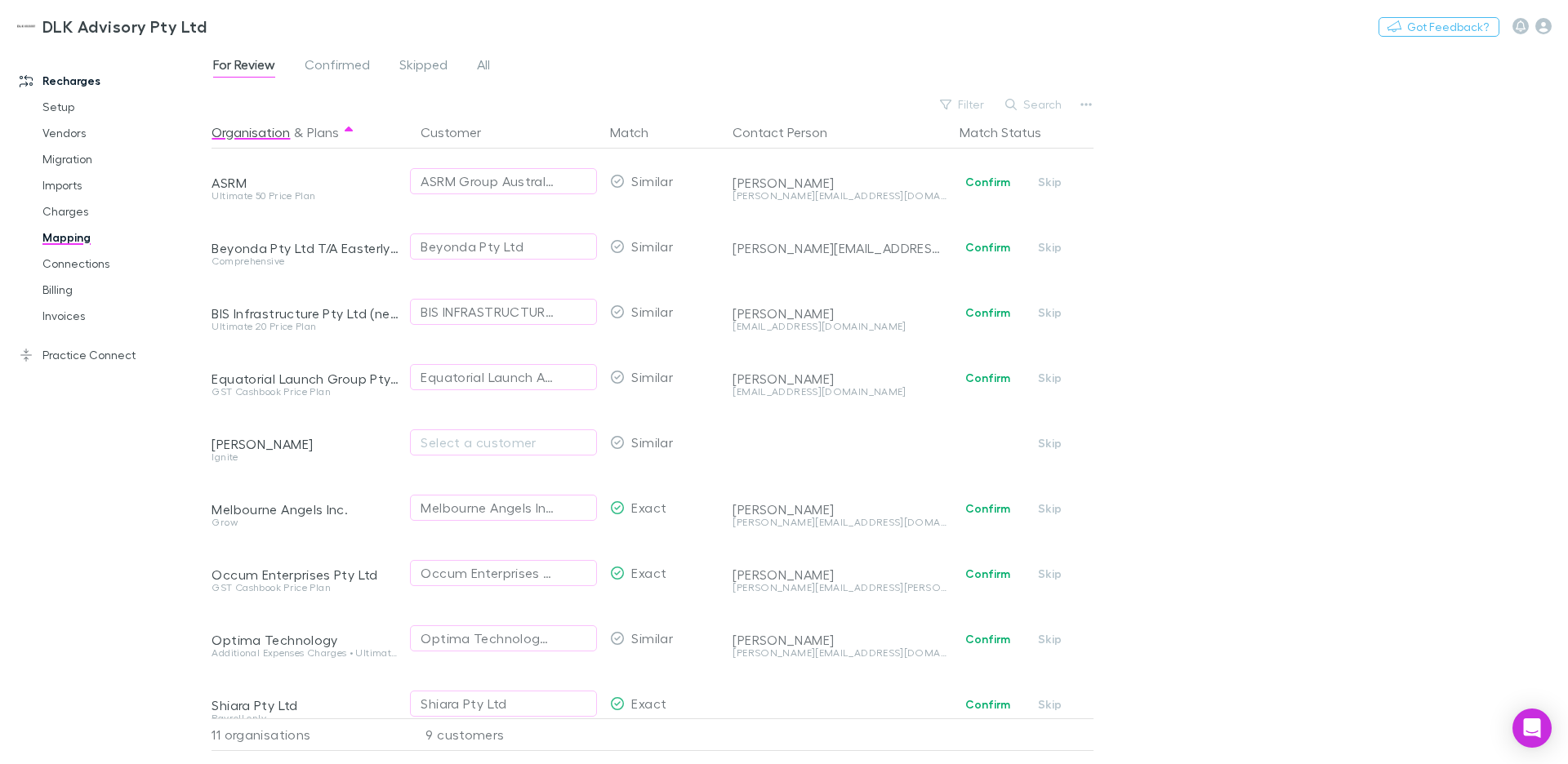
drag, startPoint x: 1326, startPoint y: 189, endPoint x: 1452, endPoint y: 71, distance: 172.6
click at [1332, 186] on div "For Review Confirmed Skipped All Filter Search Organisation & Plans Customer Ma…" at bounding box center [889, 404] width 1356 height 718
click at [1548, 18] on icon "button" at bounding box center [1543, 26] width 17 height 17
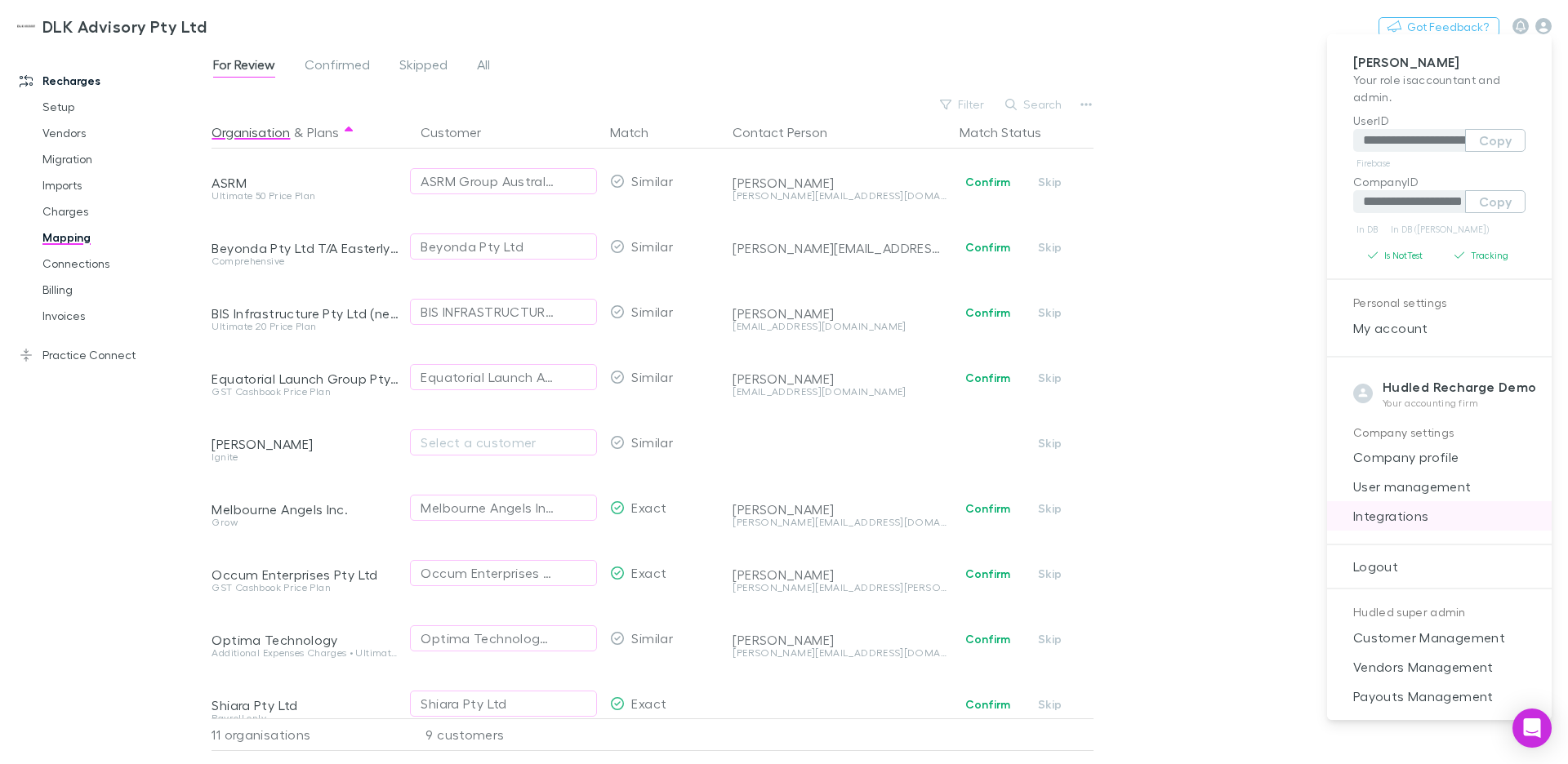
click at [1396, 519] on span "Integrations" at bounding box center [1439, 515] width 199 height 19
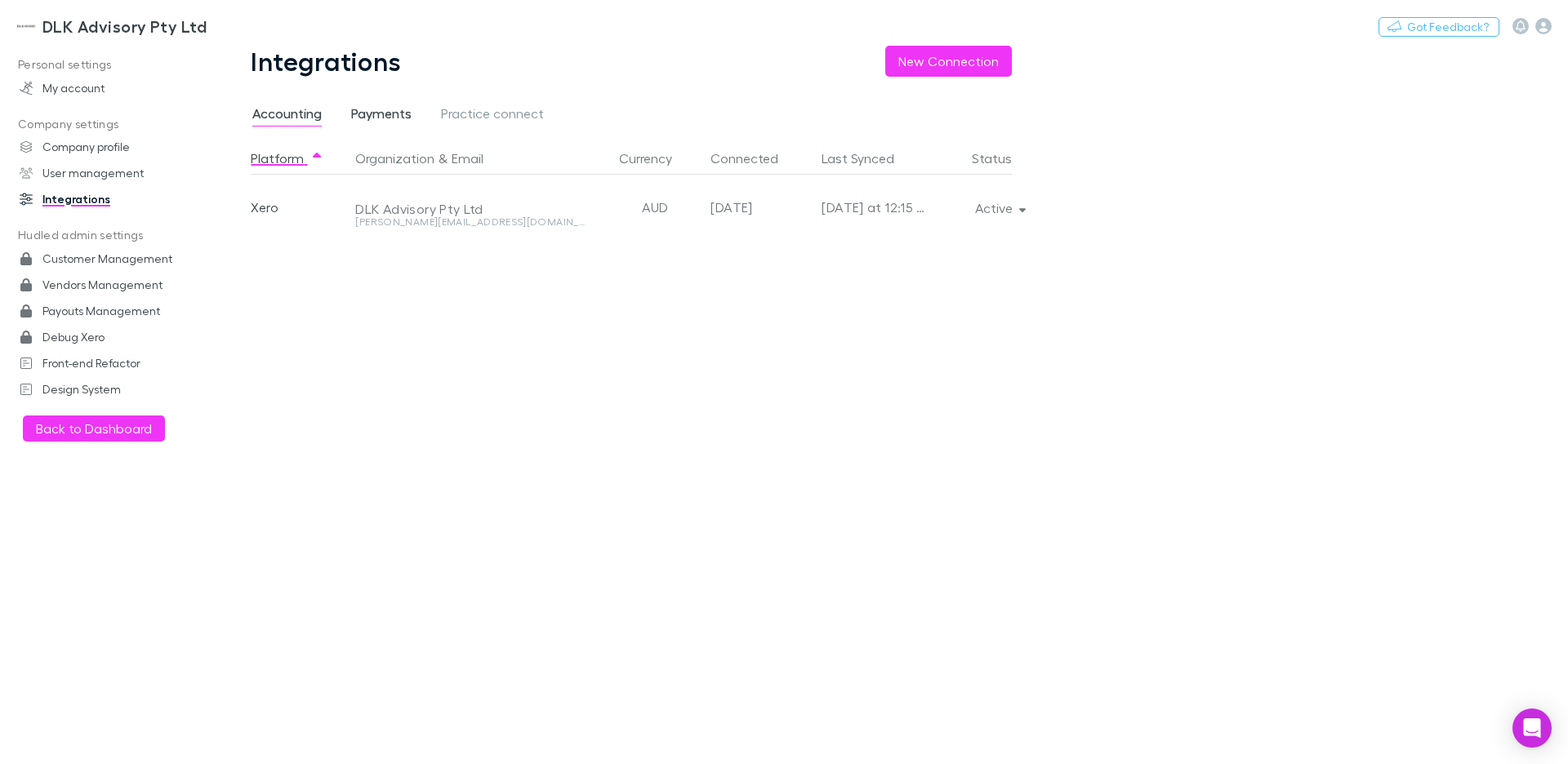
click at [393, 108] on span "Payments" at bounding box center [381, 116] width 60 height 21
click at [307, 111] on span "Accounting" at bounding box center [286, 116] width 69 height 21
click at [97, 19] on h3 "DLK Advisory Pty Ltd" at bounding box center [124, 26] width 164 height 19
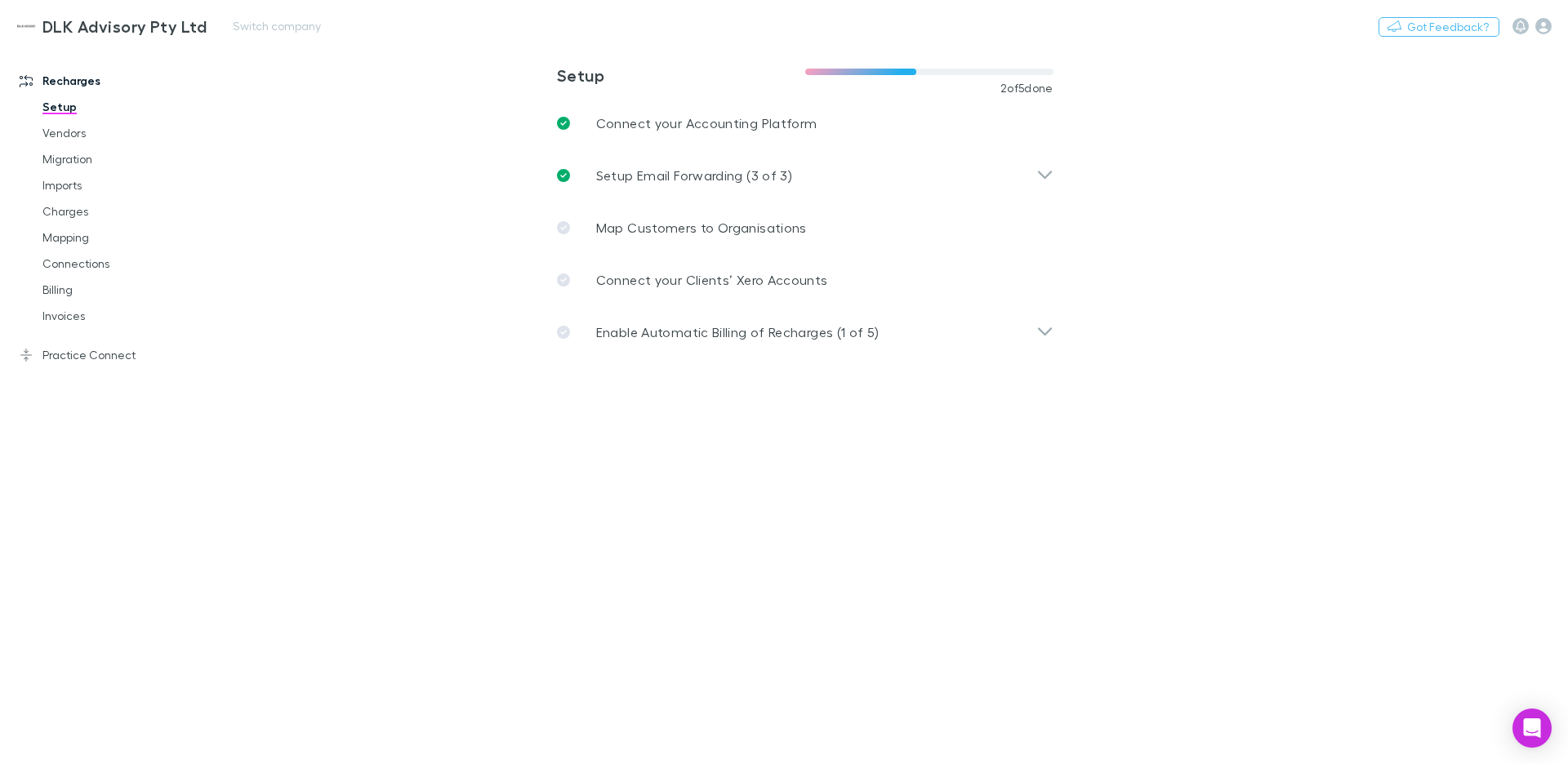
drag, startPoint x: 76, startPoint y: 221, endPoint x: 1243, endPoint y: 15, distance: 1185.0
click at [76, 221] on link "Charges" at bounding box center [117, 212] width 182 height 26
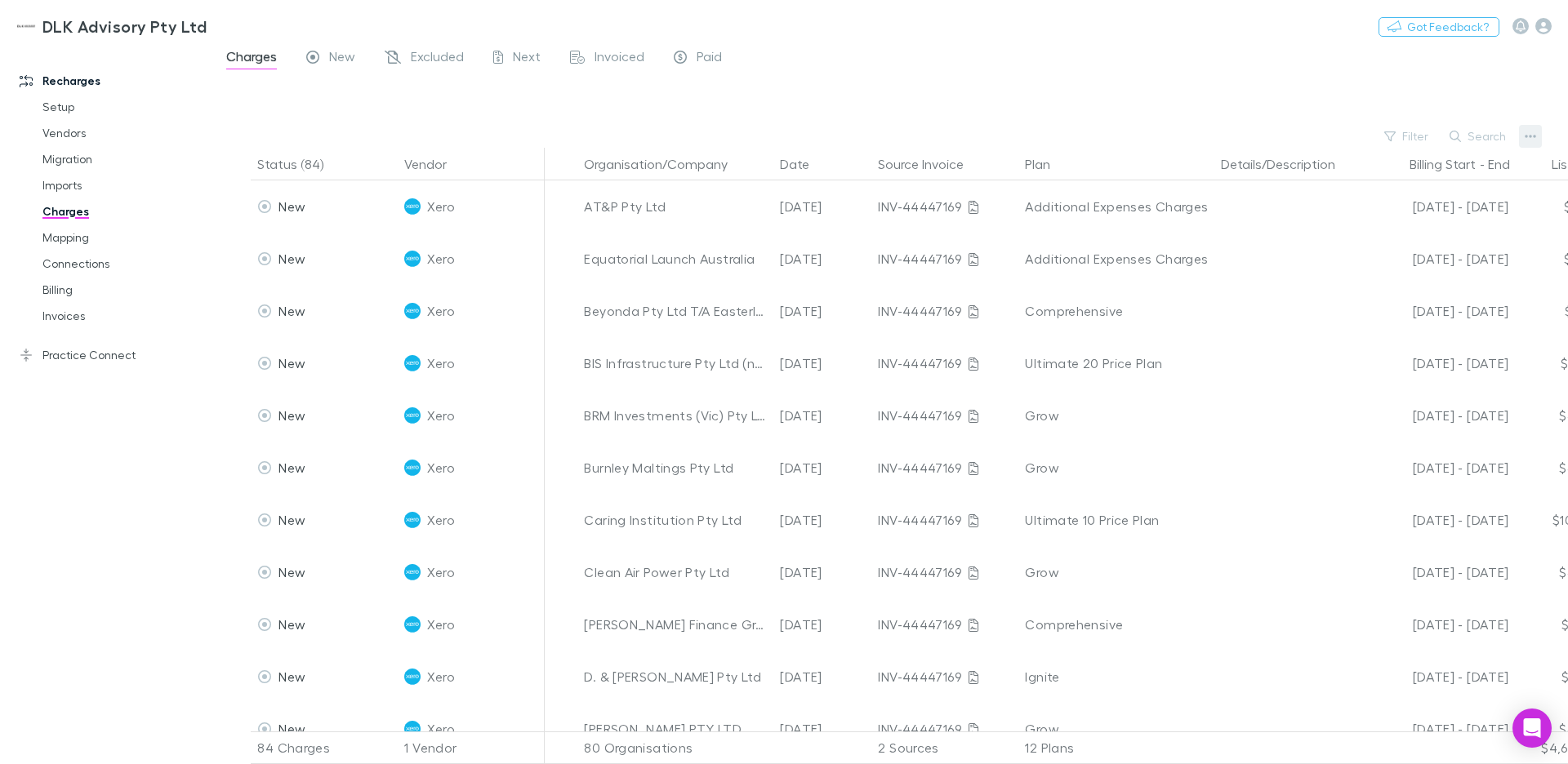
click at [1527, 137] on icon "button" at bounding box center [1529, 136] width 11 height 13
click at [1375, 200] on p "Plan exclusions" at bounding box center [1429, 198] width 199 height 19
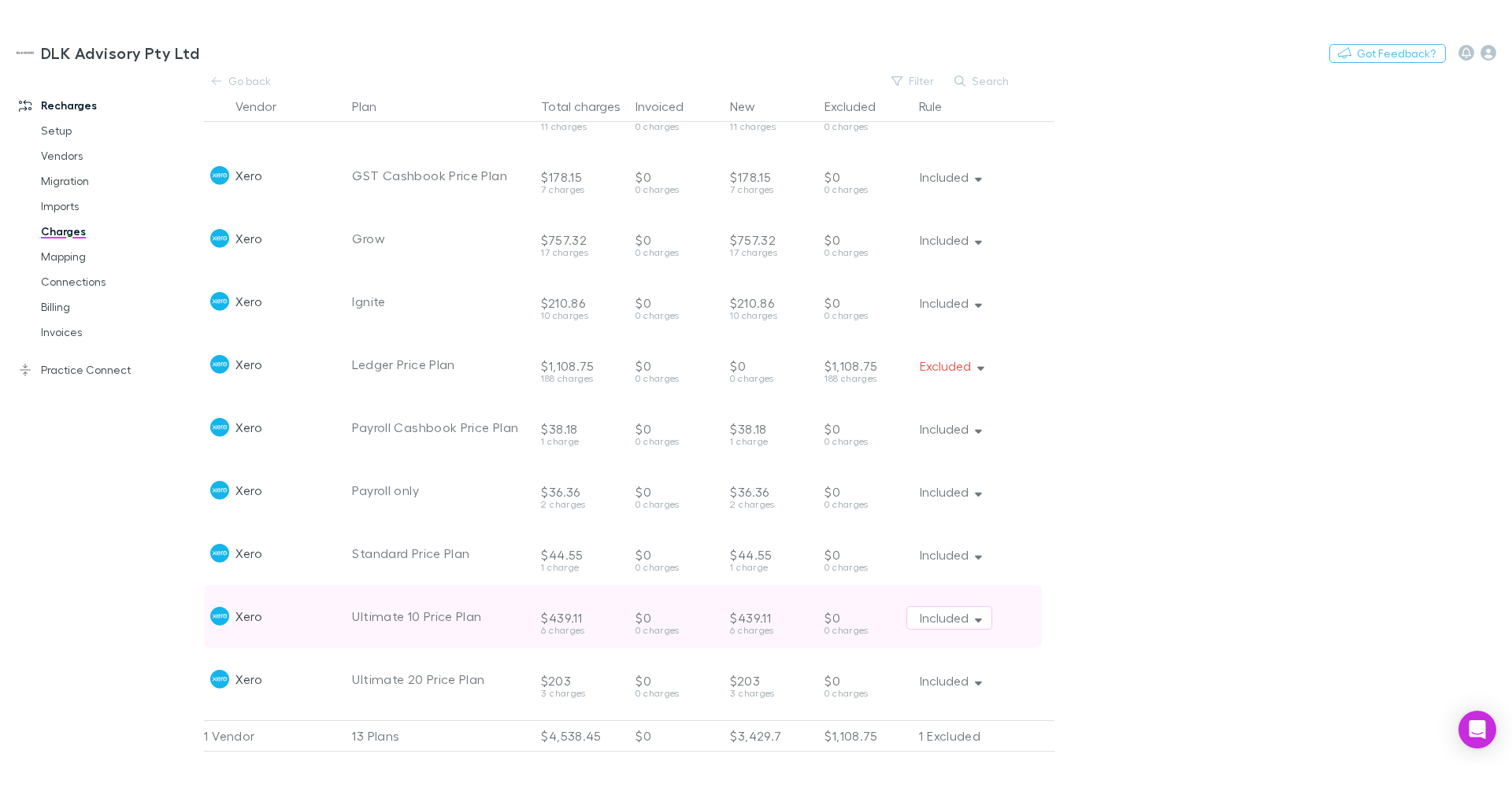
scroll to position [237, 0]
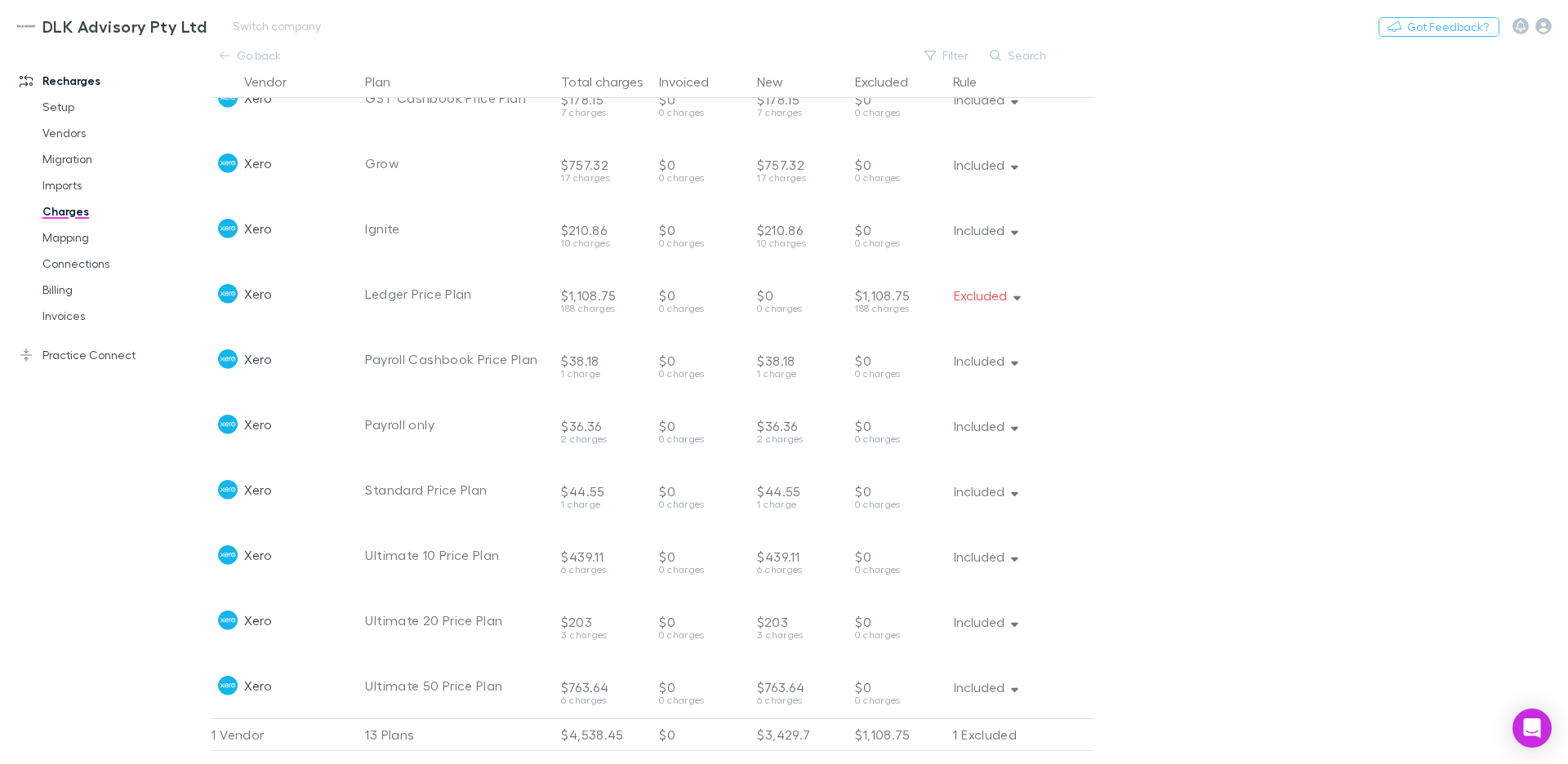
click at [130, 25] on h3 "DLK Advisory Pty Ltd" at bounding box center [124, 26] width 164 height 19
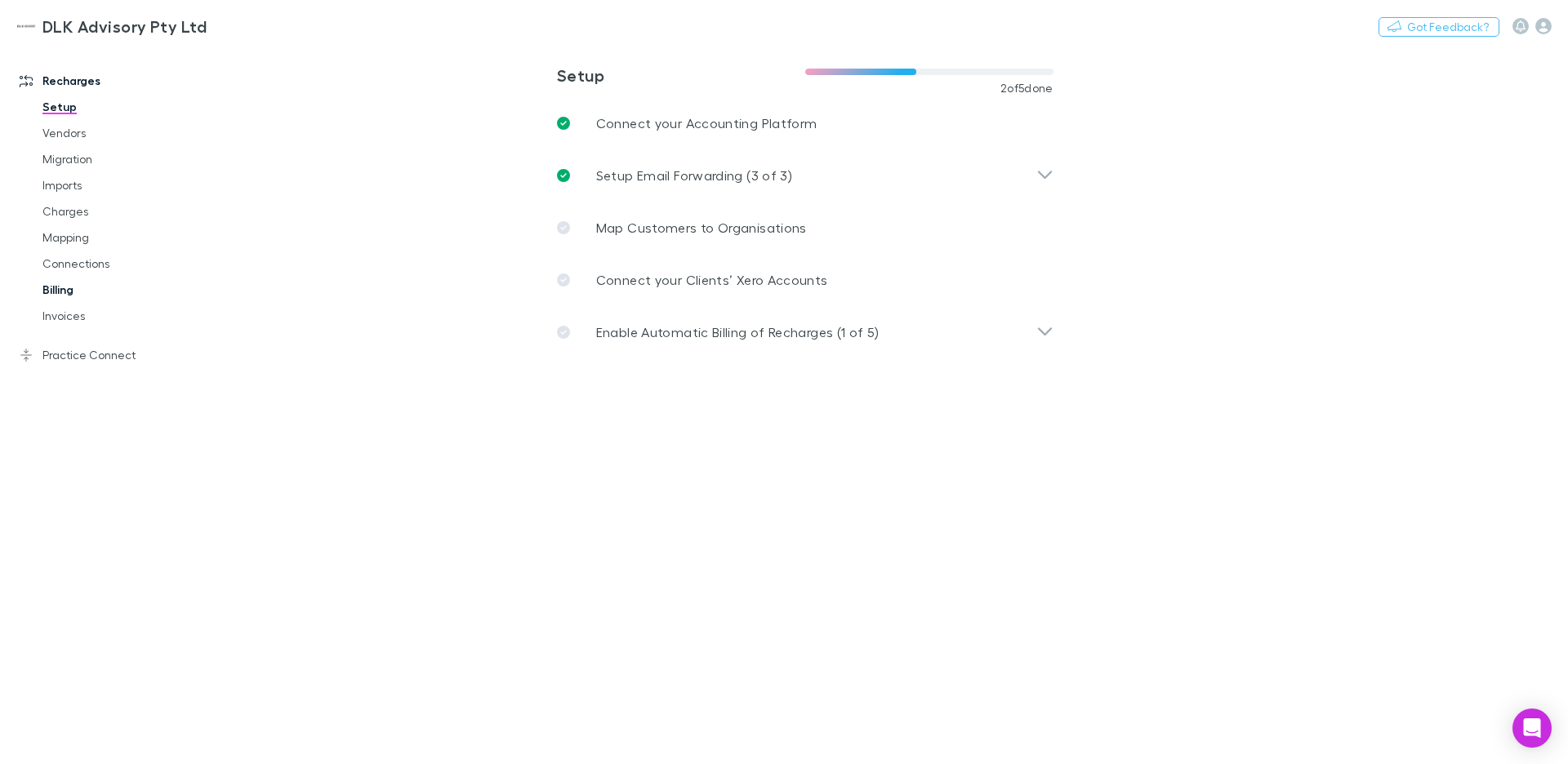
click at [62, 285] on link "Billing" at bounding box center [117, 290] width 182 height 26
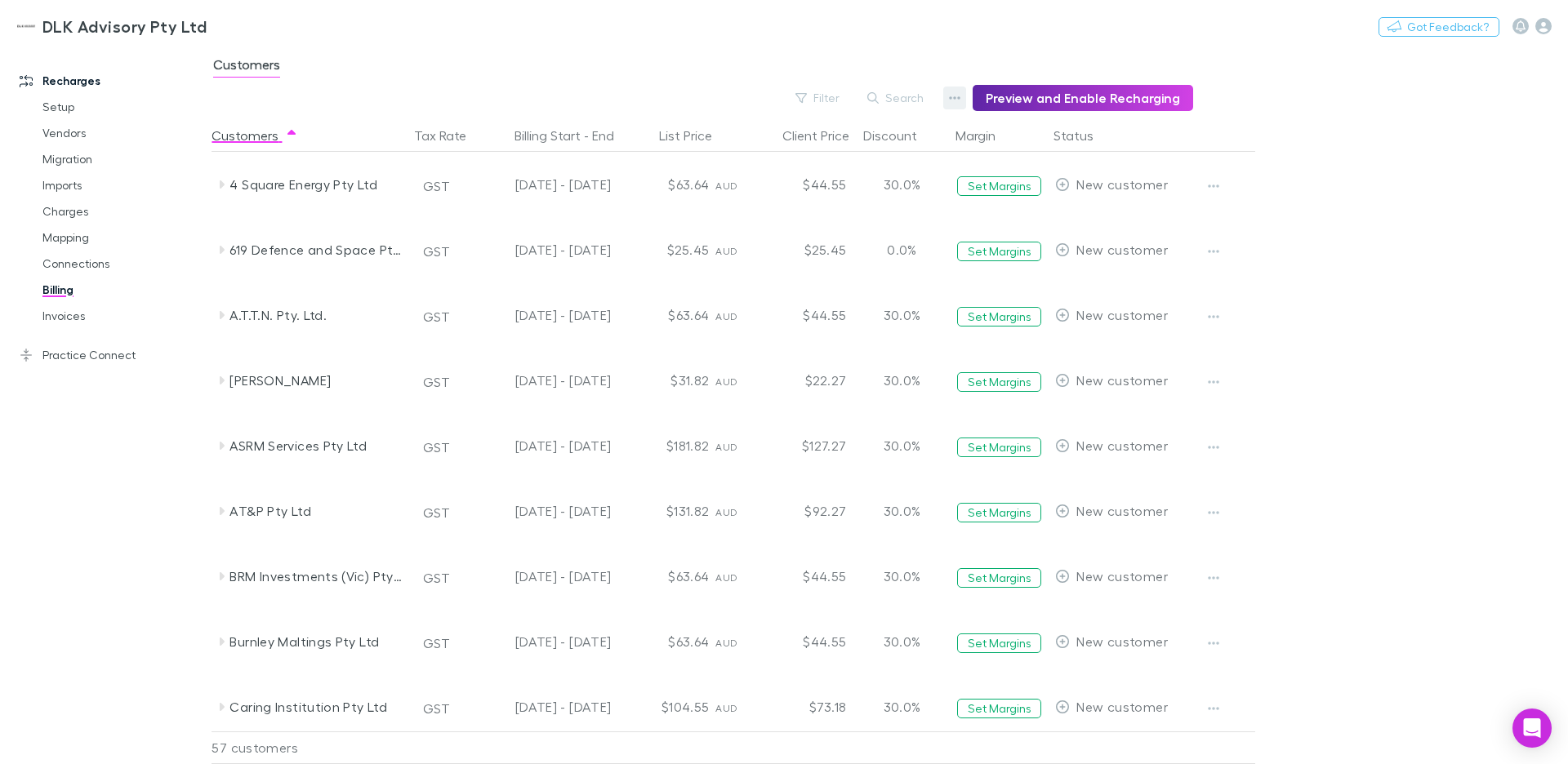
click at [960, 95] on icon "button" at bounding box center [954, 97] width 11 height 13
click at [820, 151] on p "Discount Split" at bounding box center [861, 151] width 199 height 19
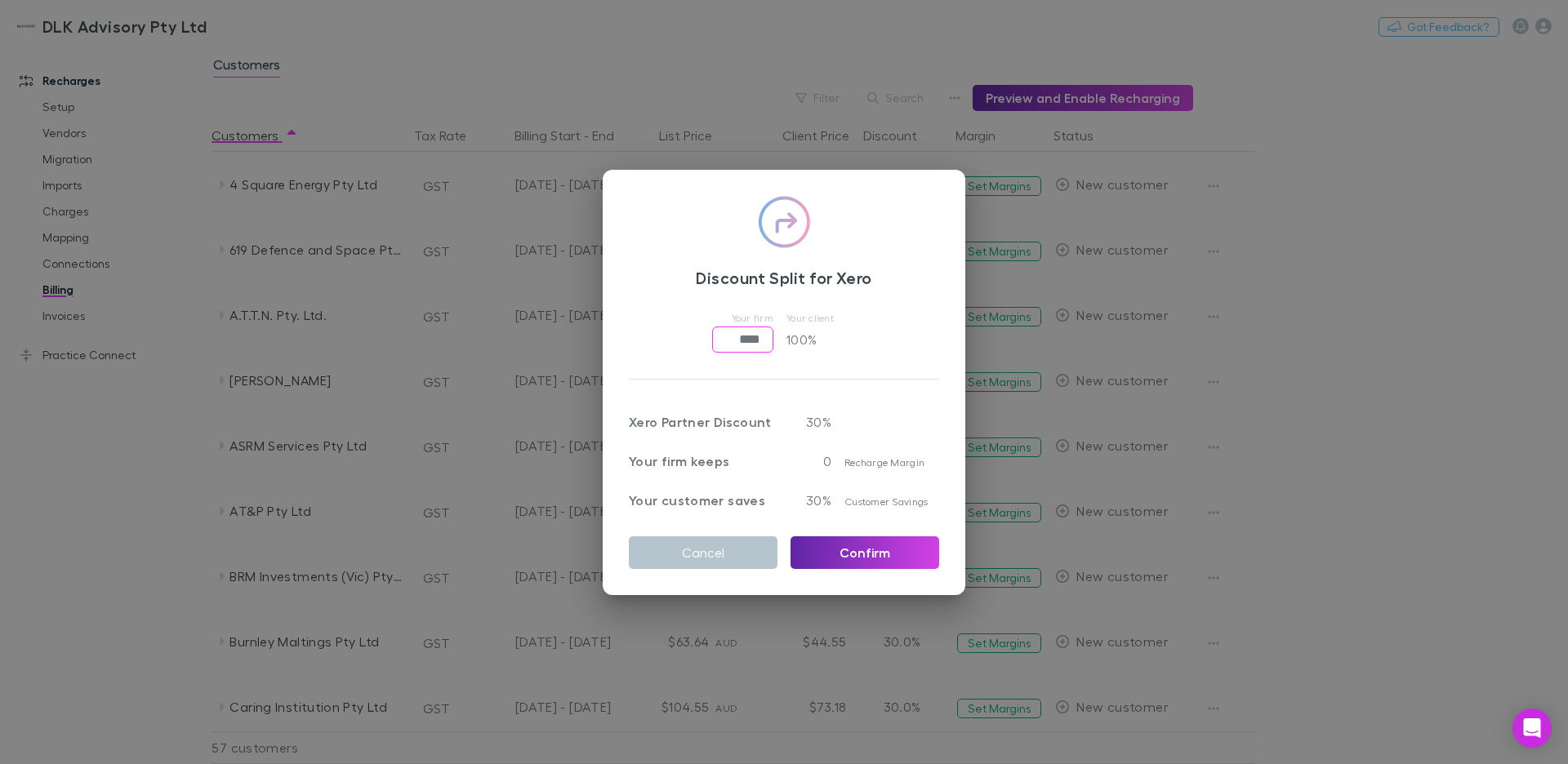
click at [735, 340] on input "****" at bounding box center [742, 340] width 61 height 26
type input "*****"
click at [928, 368] on div "Discount Split for Xero Your firm ***** ​ Your client 33.4 % Xero Partner Disco…" at bounding box center [784, 382] width 362 height 425
click at [857, 552] on button "Confirm" at bounding box center [865, 552] width 149 height 32
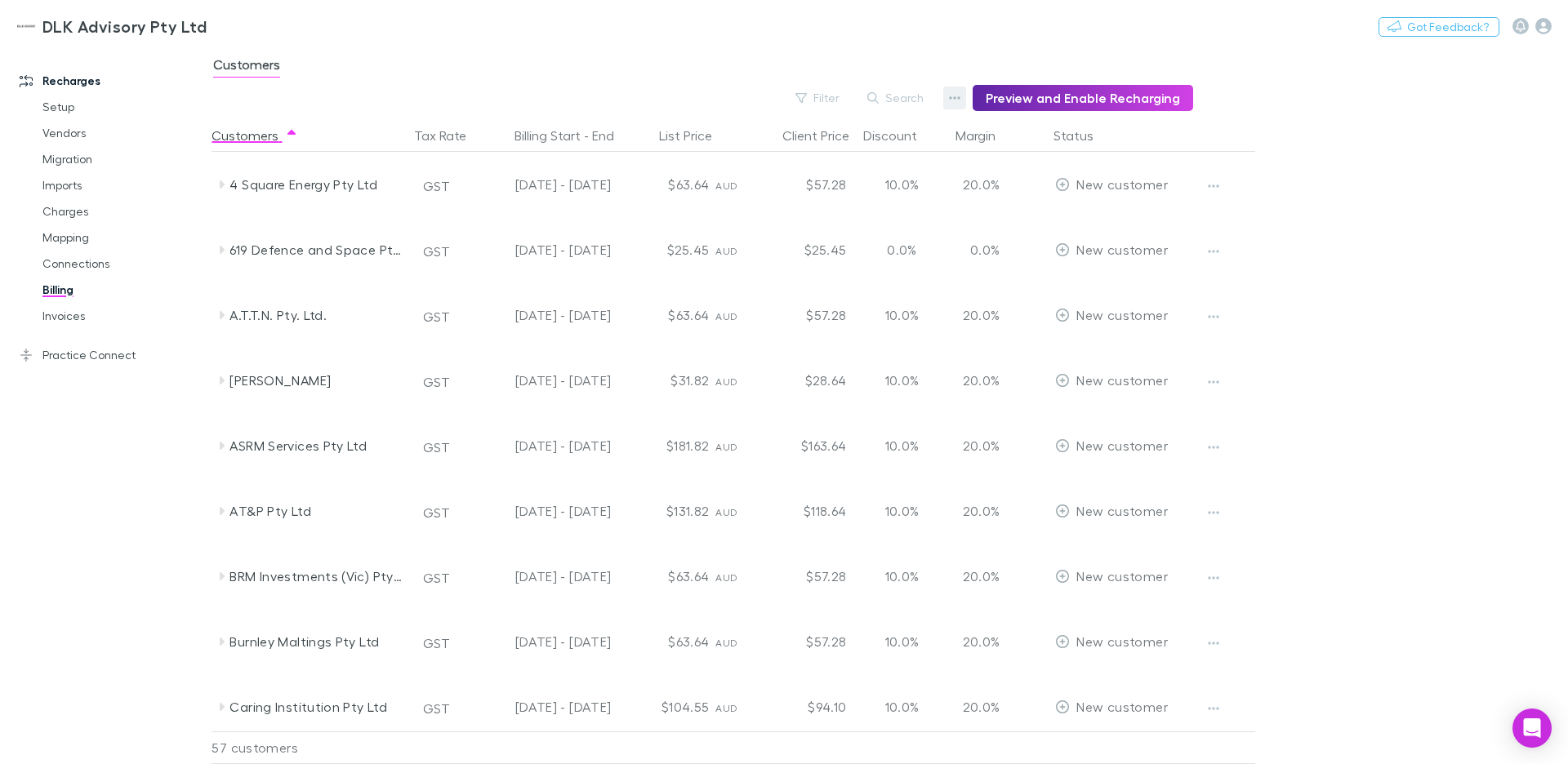
click at [960, 100] on icon "button" at bounding box center [954, 97] width 11 height 13
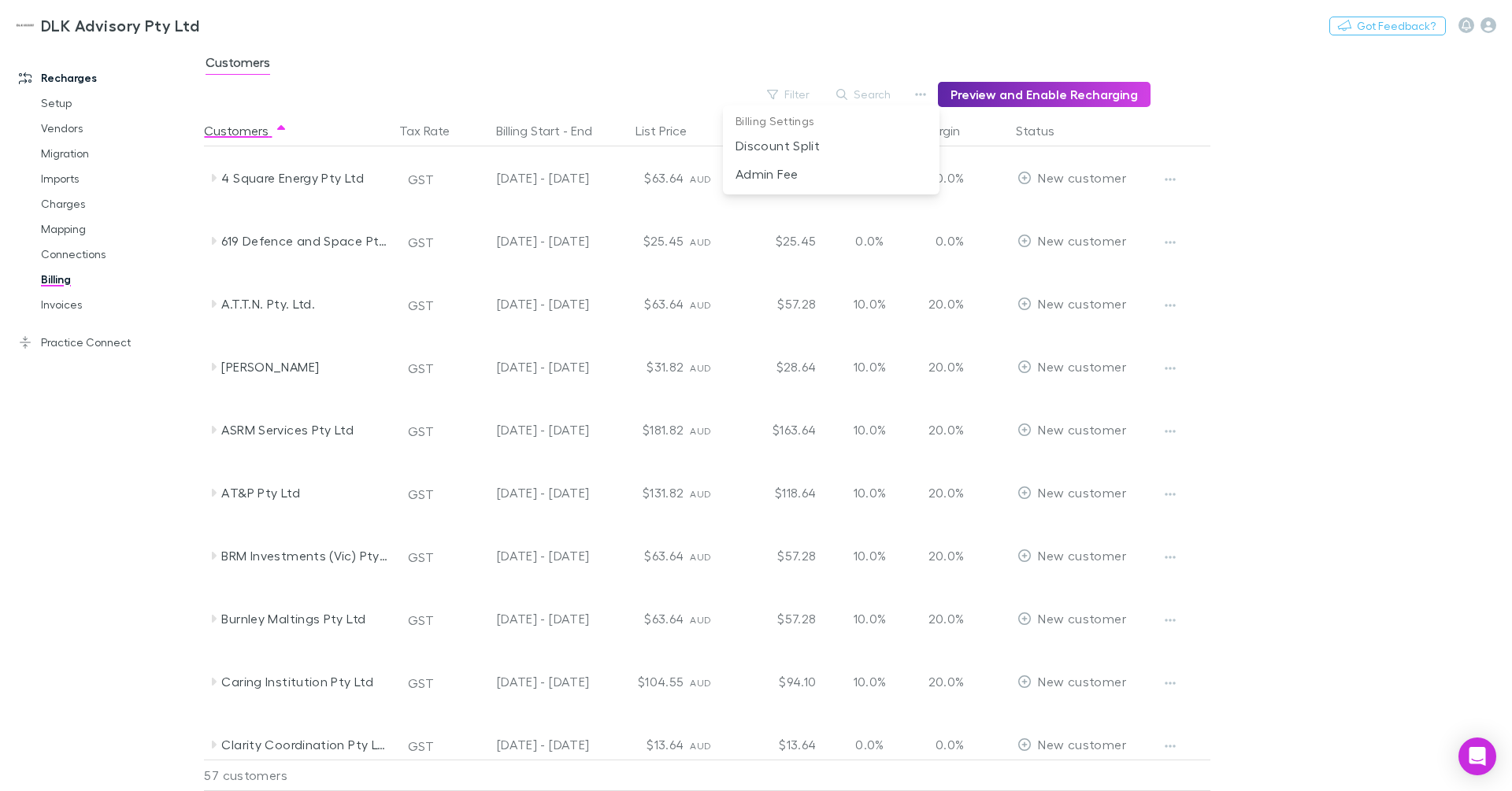
click at [64, 103] on div at bounding box center [756, 395] width 1512 height 791
click at [69, 105] on link "Setup" at bounding box center [113, 103] width 176 height 25
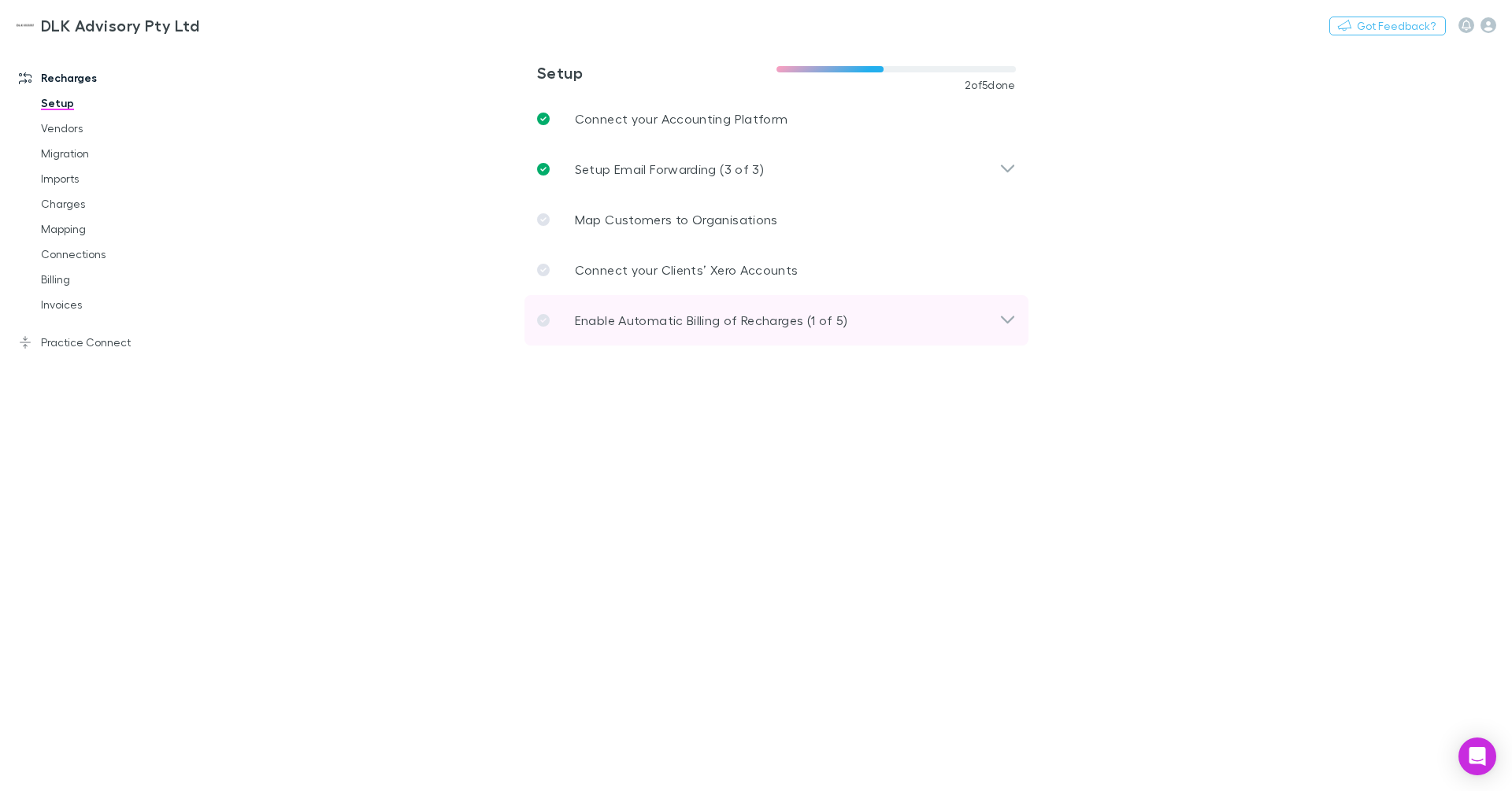
click at [664, 333] on div "Enable Automatic Billing of Recharges (1 of 5)" at bounding box center [776, 321] width 504 height 51
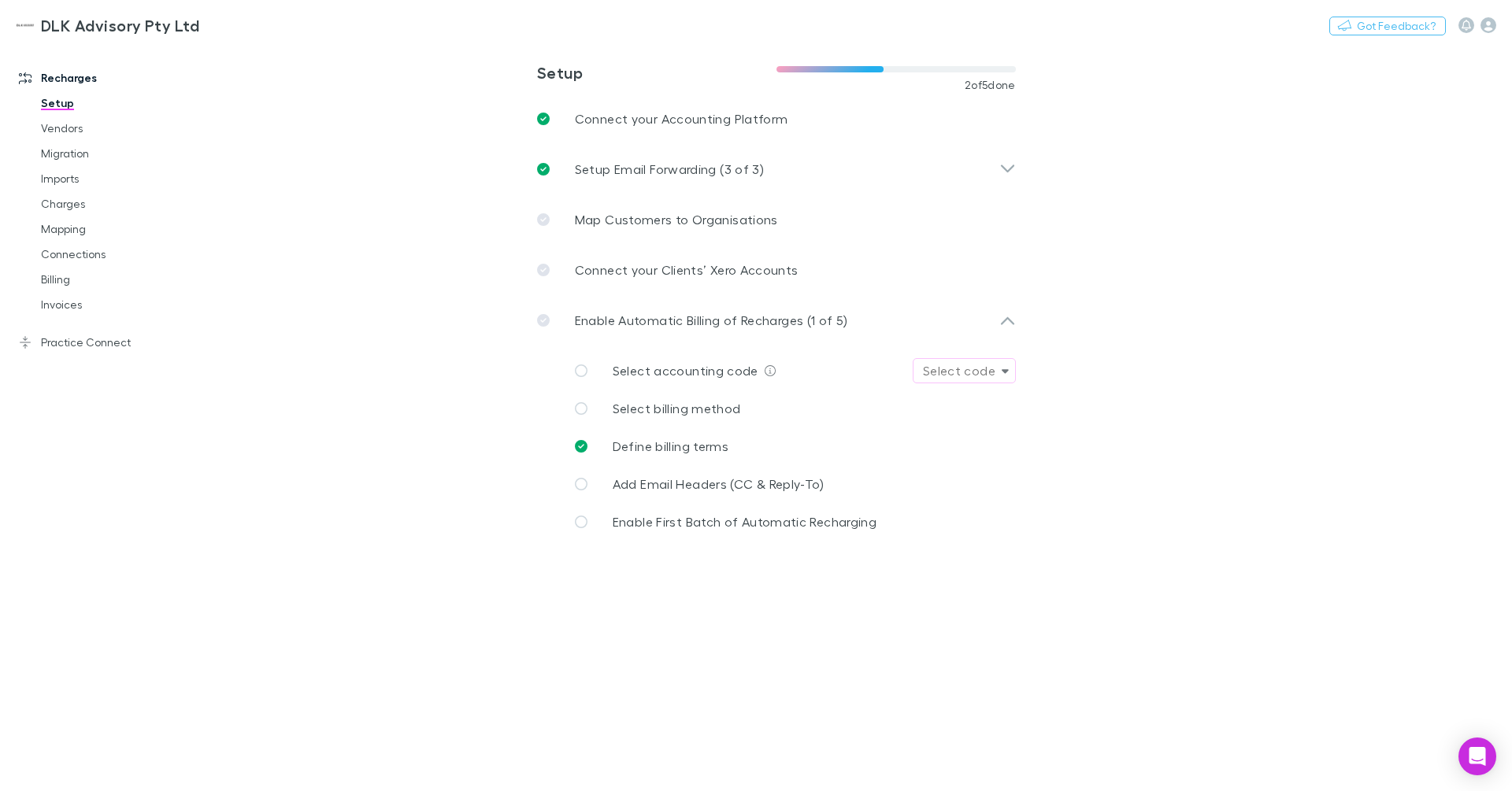
click at [946, 366] on div "Select code" at bounding box center [959, 371] width 73 height 19
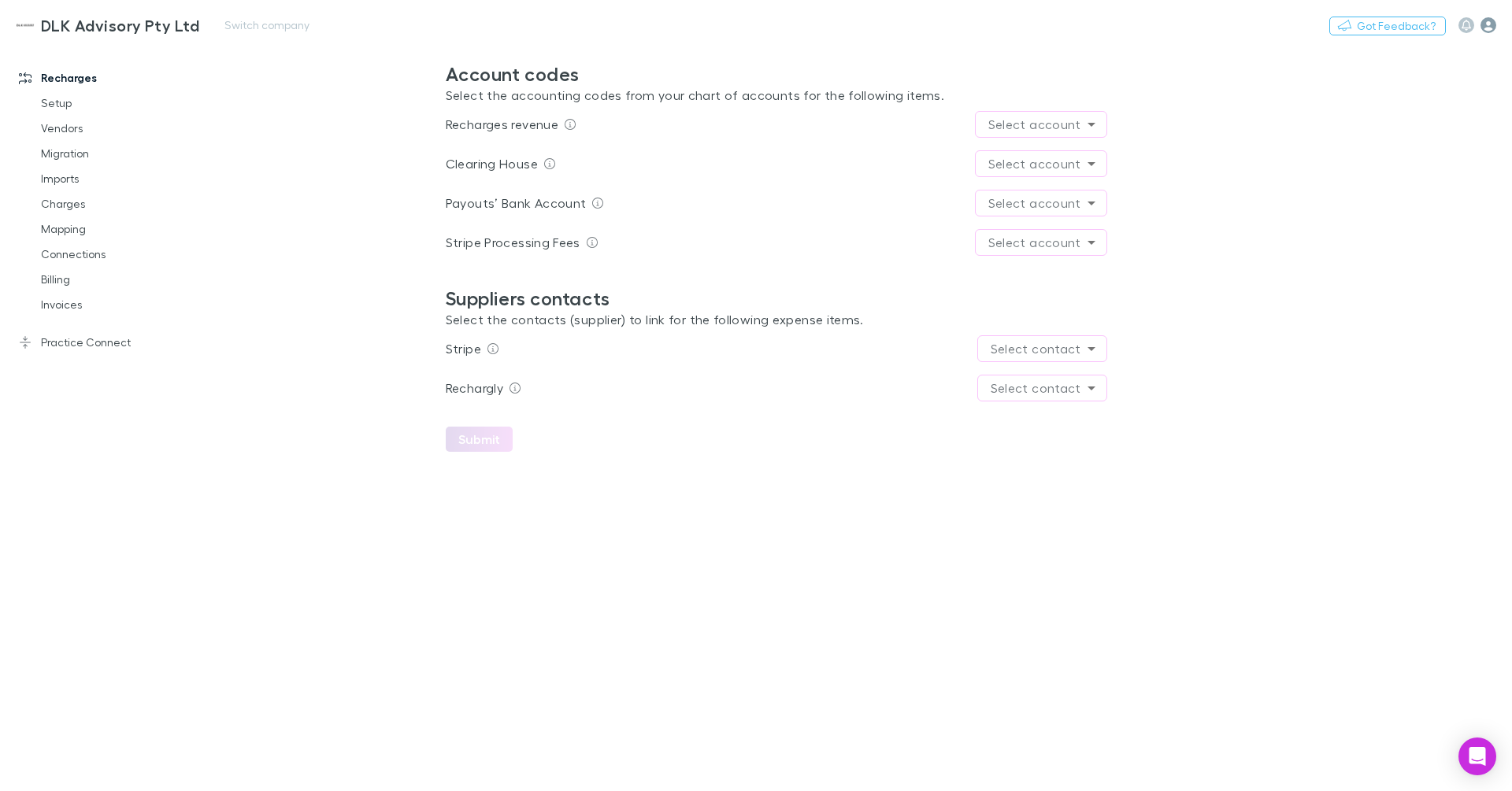
click at [1488, 24] on icon "button" at bounding box center [1488, 25] width 16 height 16
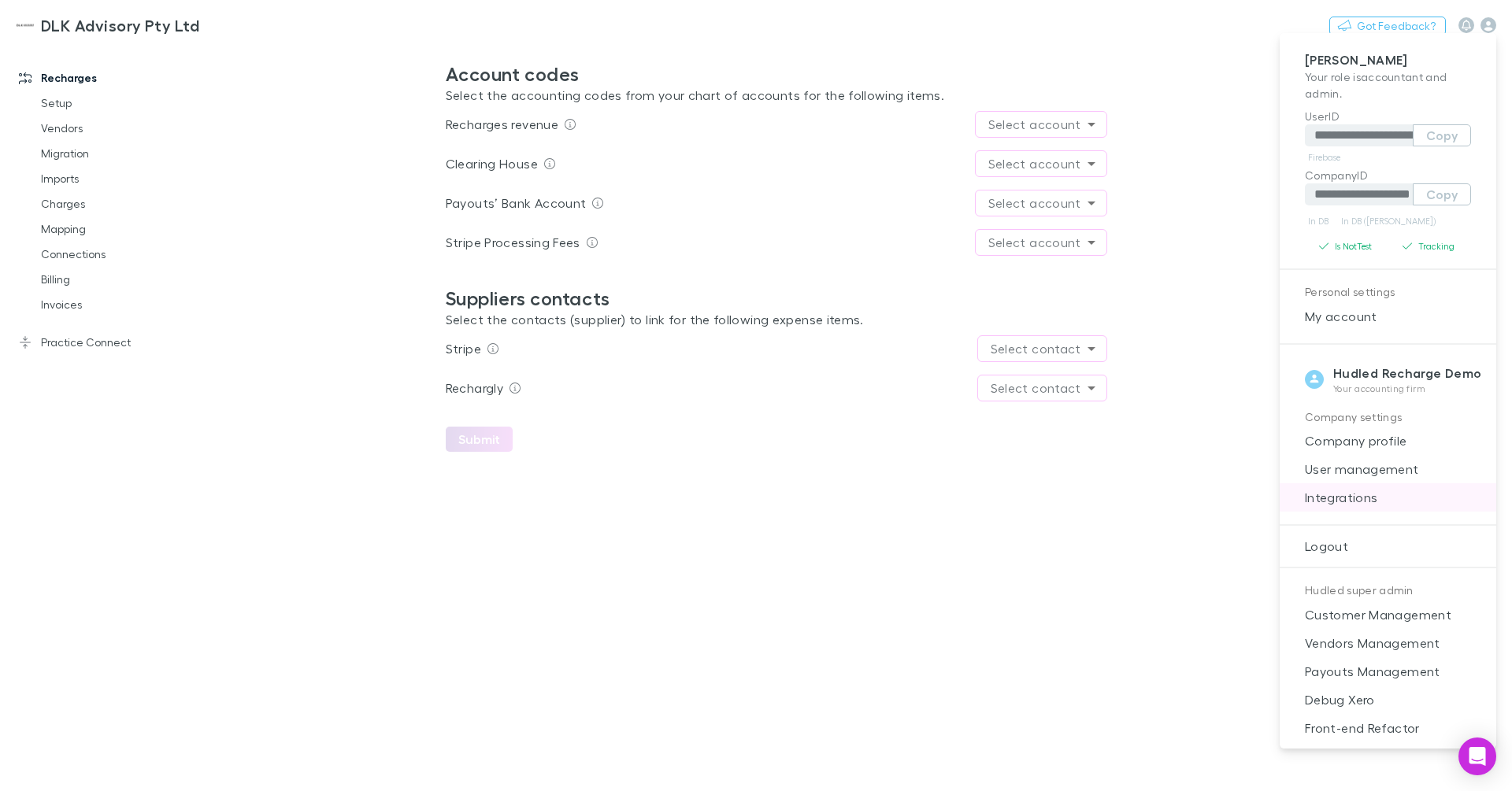
click at [1367, 484] on li "Integrations" at bounding box center [1388, 498] width 217 height 29
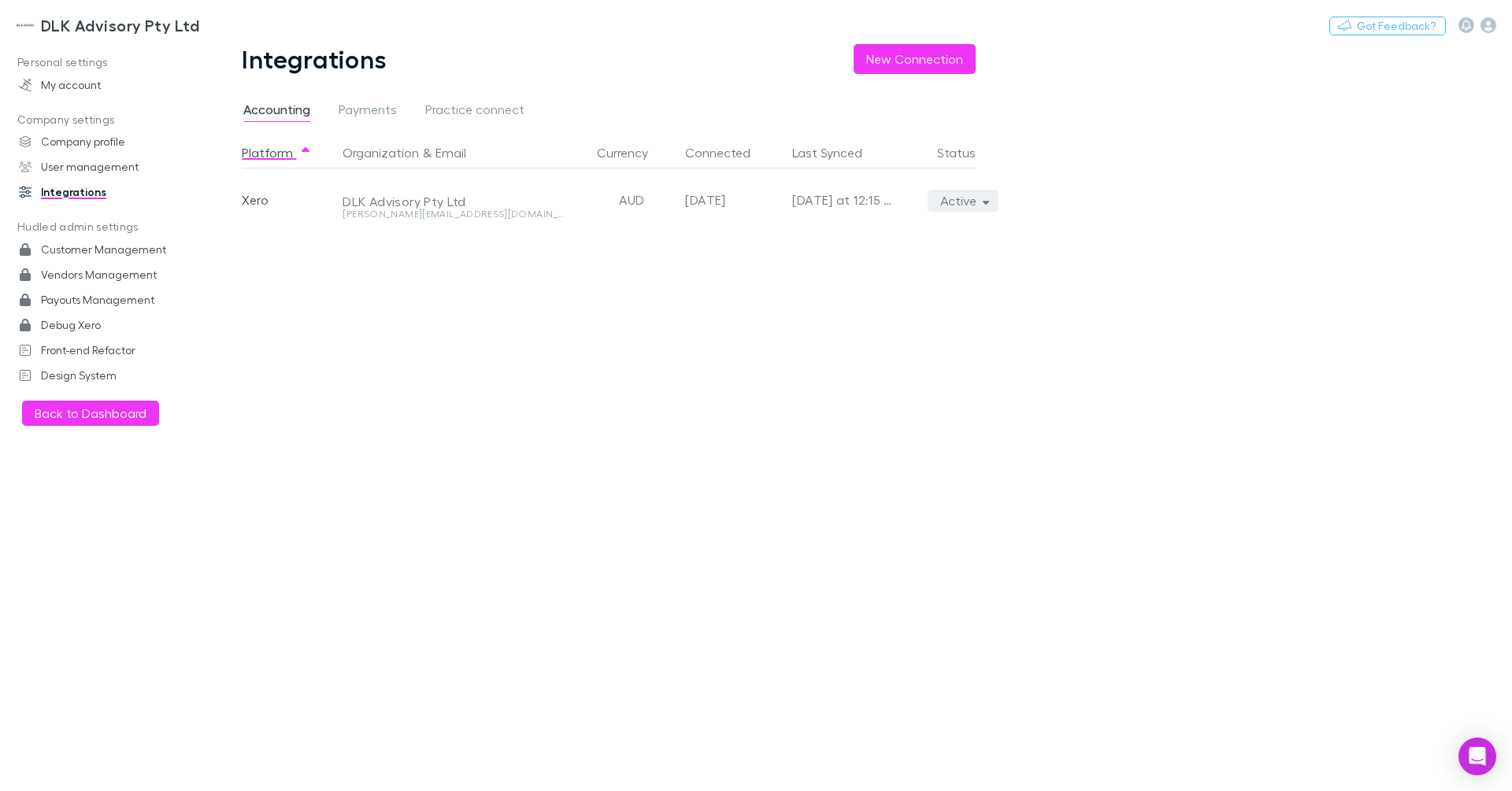
click at [961, 199] on button "Active" at bounding box center [963, 201] width 72 height 22
click at [924, 232] on p "Re-sync now" at bounding box center [890, 232] width 192 height 19
drag, startPoint x: 1249, startPoint y: 149, endPoint x: 1180, endPoint y: 3, distance: 161.5
click at [1249, 149] on div at bounding box center [756, 395] width 1512 height 791
